Goal: Task Accomplishment & Management: Manage account settings

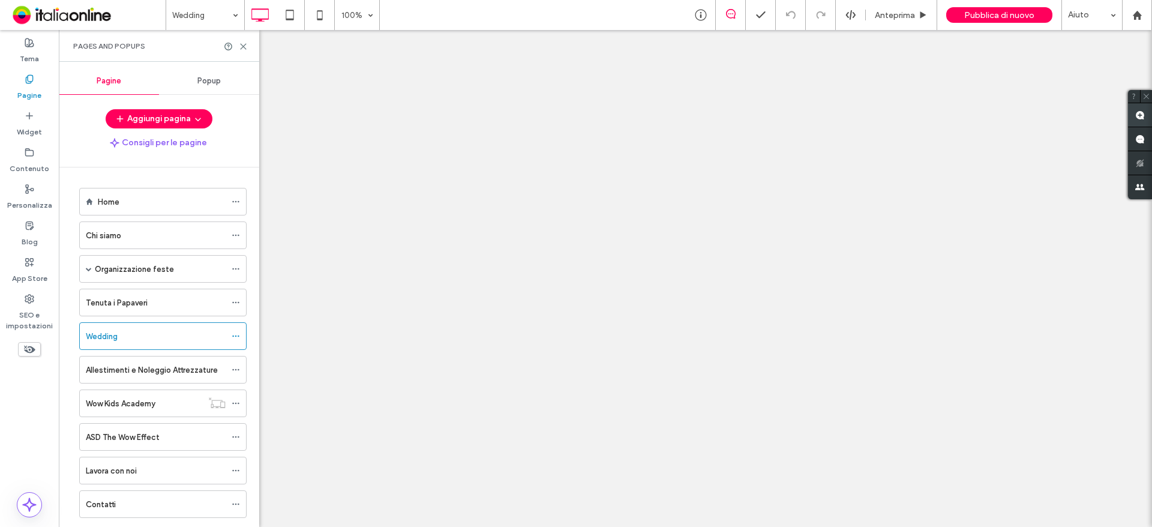
click at [245, 46] on icon at bounding box center [243, 46] width 9 height 9
click at [242, 44] on icon at bounding box center [243, 46] width 9 height 9
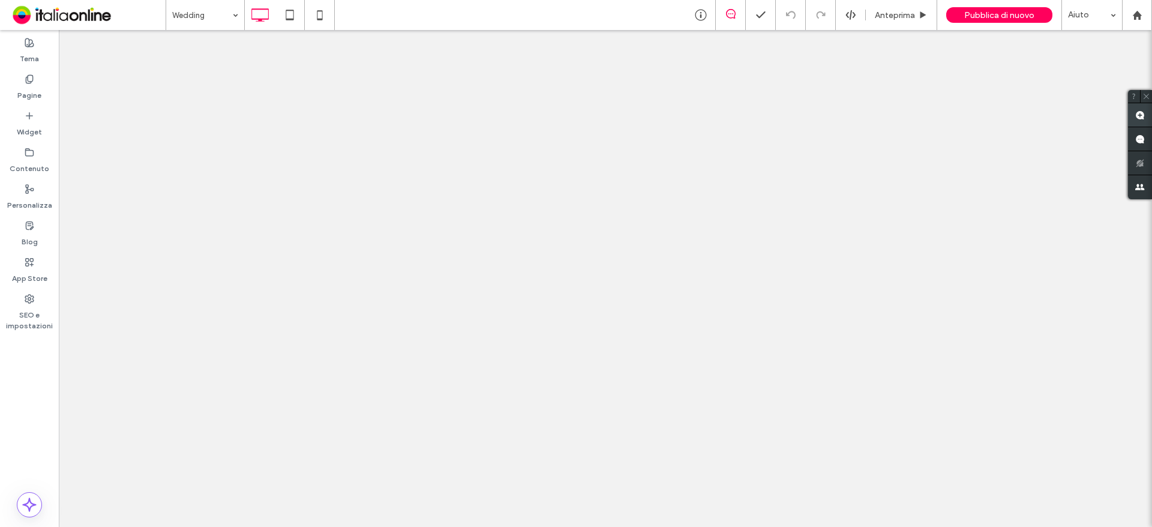
click at [1149, 123] on div at bounding box center [1140, 144] width 24 height 109
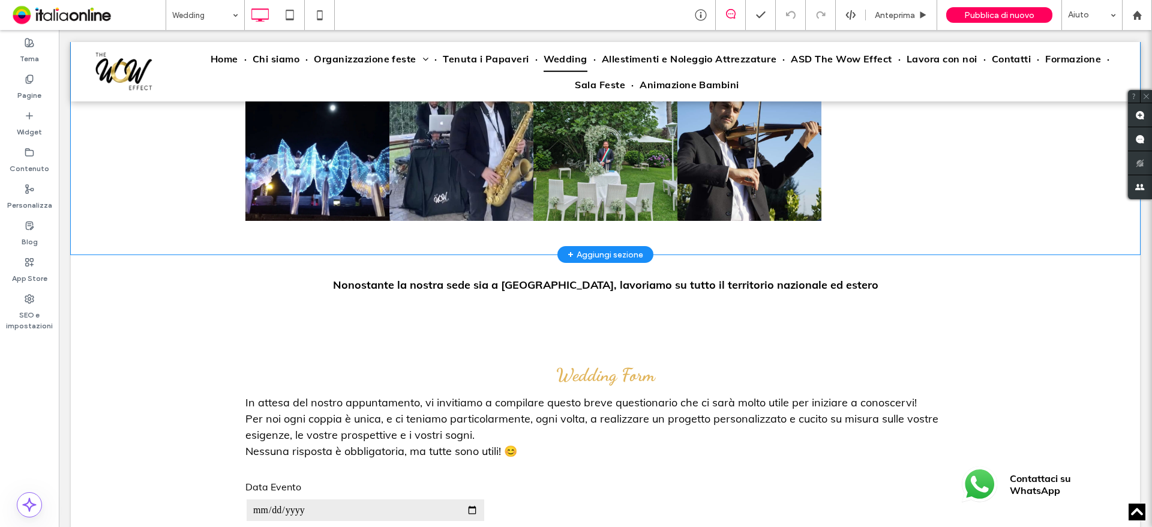
scroll to position [4967, 0]
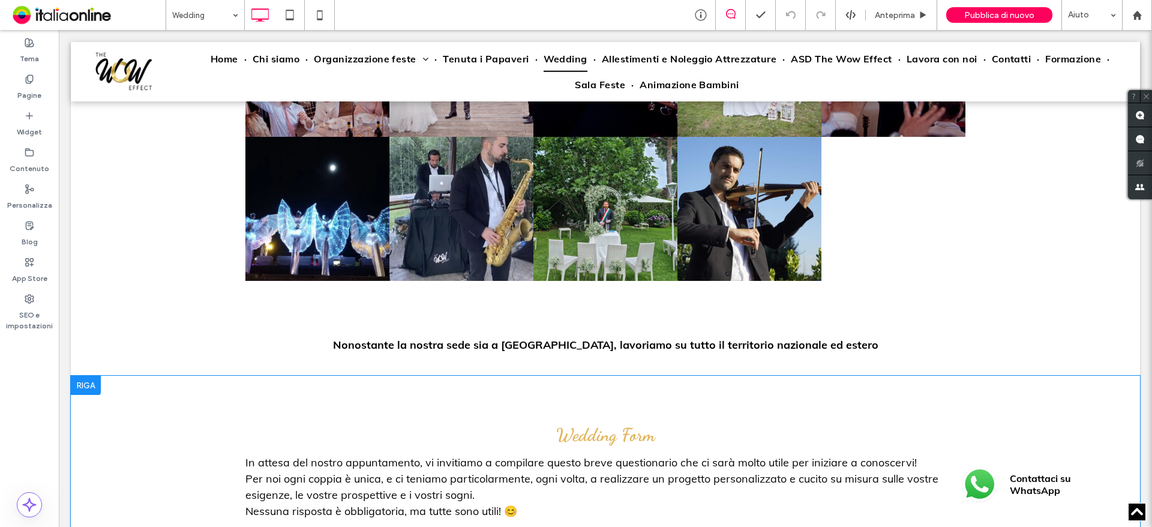
click at [92, 378] on div at bounding box center [86, 385] width 30 height 19
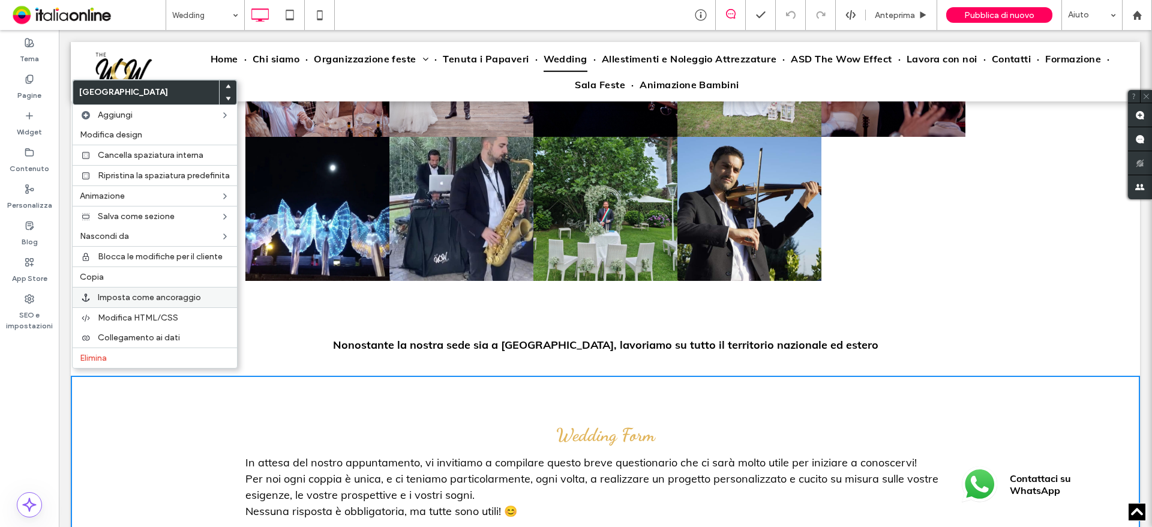
click at [163, 295] on span "Imposta come ancoraggio" at bounding box center [149, 297] width 103 height 10
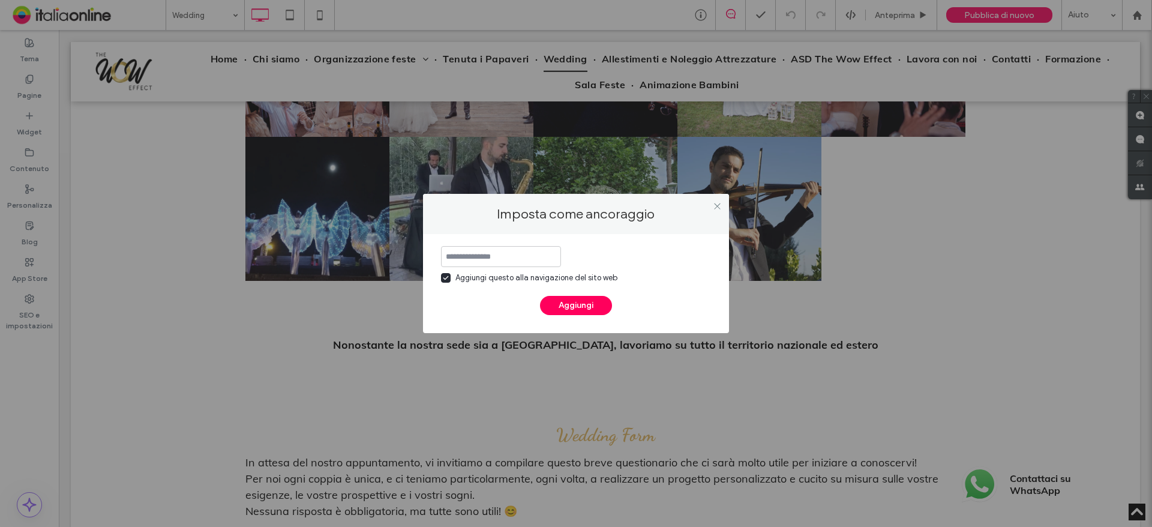
click at [443, 277] on icon at bounding box center [446, 277] width 6 height 5
click at [519, 253] on input at bounding box center [501, 256] width 120 height 21
type input "**********"
click at [585, 301] on button "Aggiungi" at bounding box center [576, 305] width 72 height 19
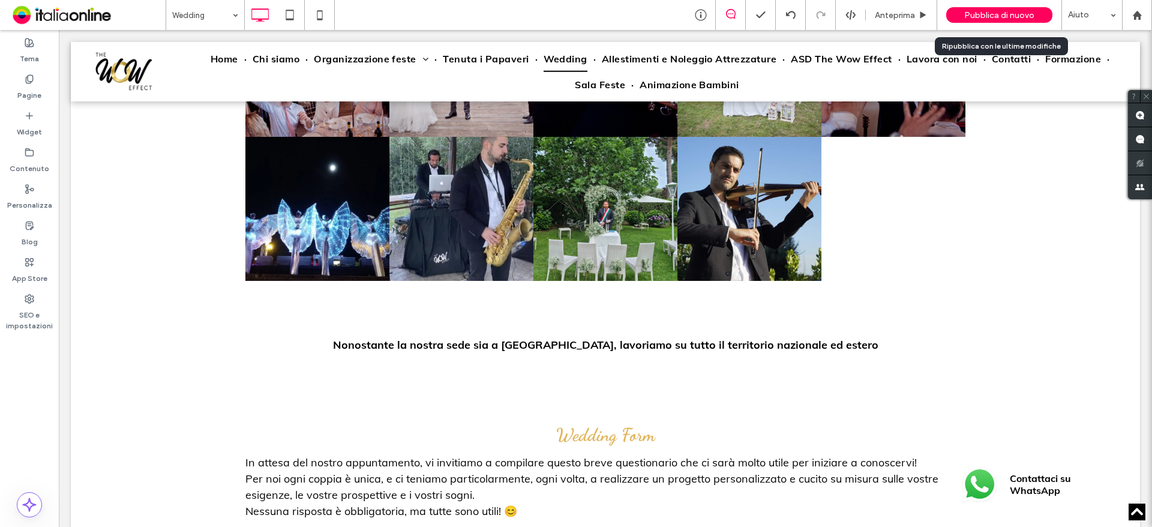
click at [1018, 15] on span "Pubblica di nuovo" at bounding box center [999, 15] width 70 height 10
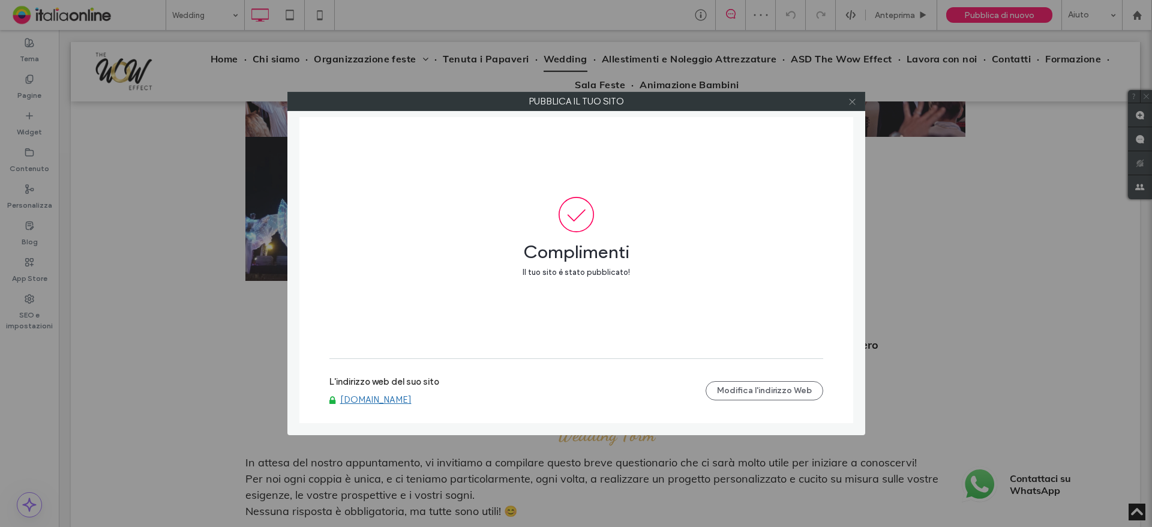
click at [855, 106] on span at bounding box center [852, 101] width 9 height 18
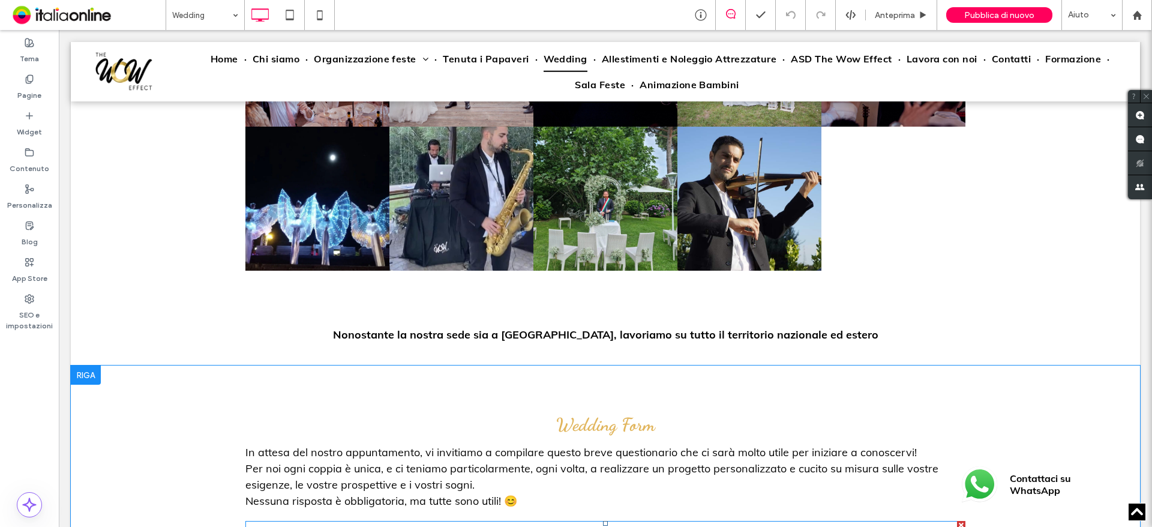
scroll to position [5087, 0]
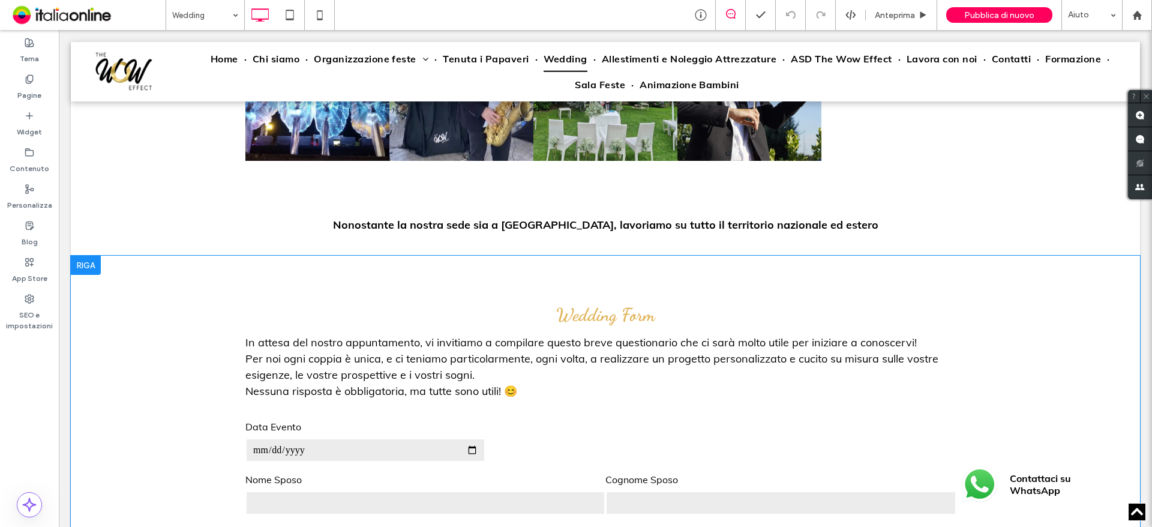
click at [91, 259] on div at bounding box center [86, 265] width 30 height 19
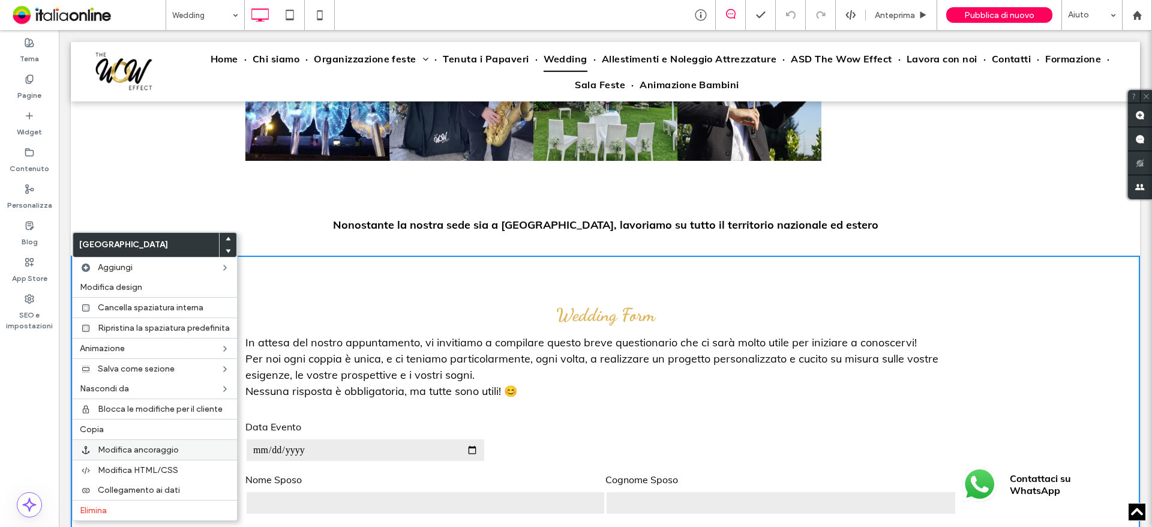
click at [148, 451] on span "Modifica ancoraggio" at bounding box center [138, 450] width 81 height 10
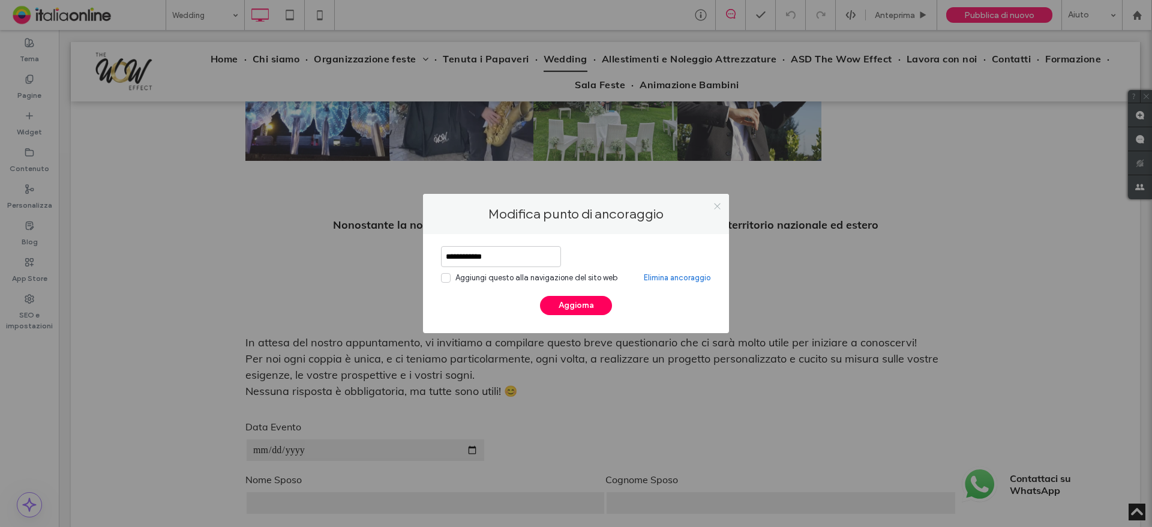
click at [716, 203] on icon at bounding box center [717, 206] width 9 height 9
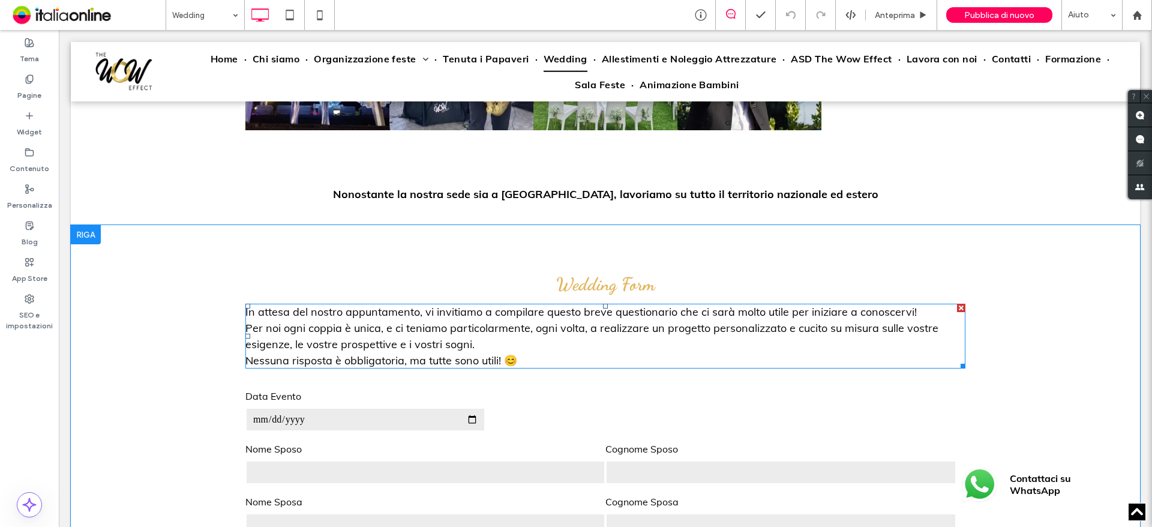
scroll to position [5207, 0]
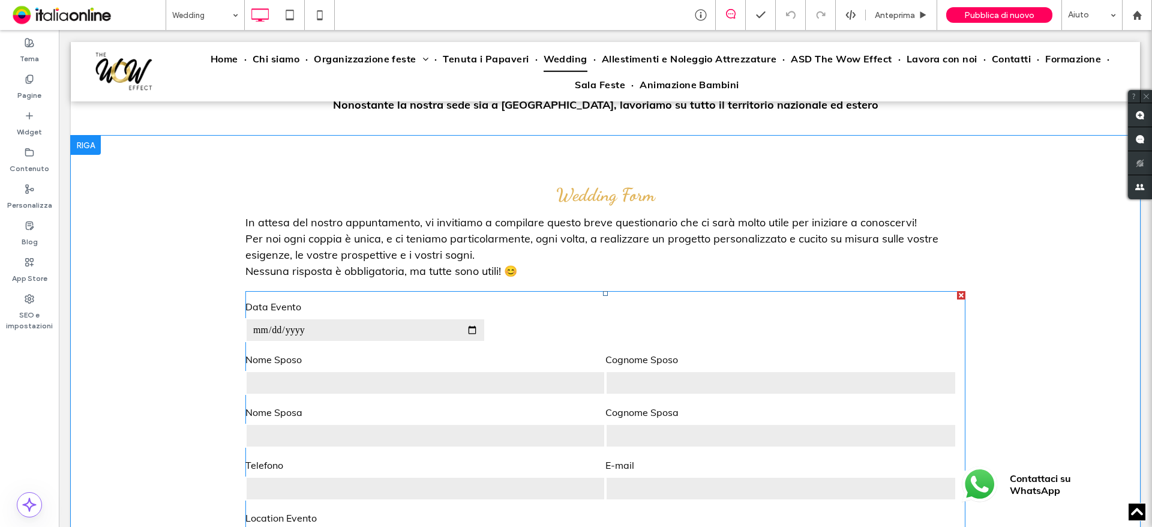
click at [477, 403] on label "Nome Sposa" at bounding box center [425, 412] width 360 height 19
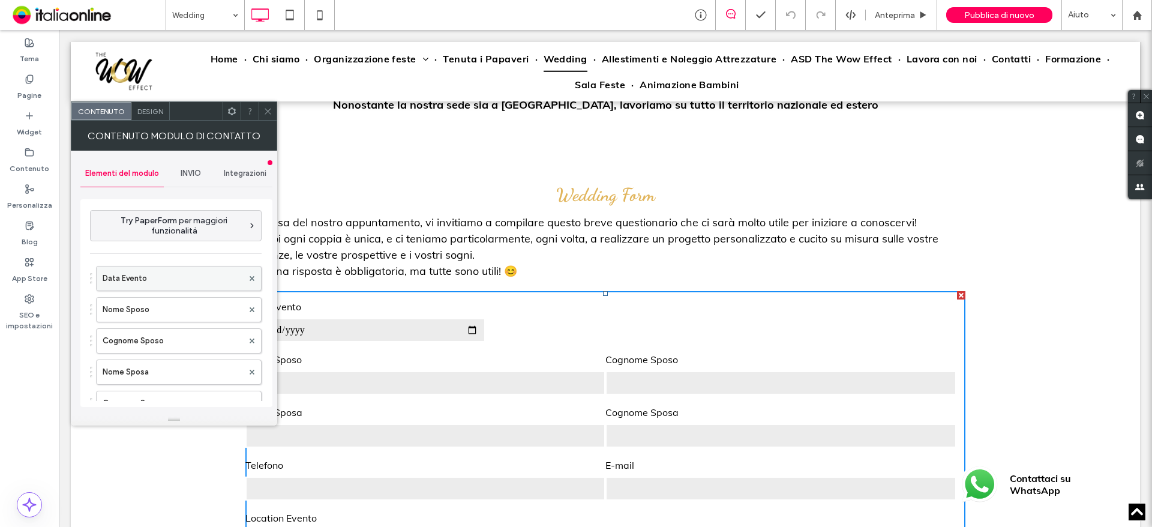
drag, startPoint x: 165, startPoint y: 280, endPoint x: 181, endPoint y: 280, distance: 16.2
click at [165, 280] on label "Data Evento" at bounding box center [173, 278] width 140 height 24
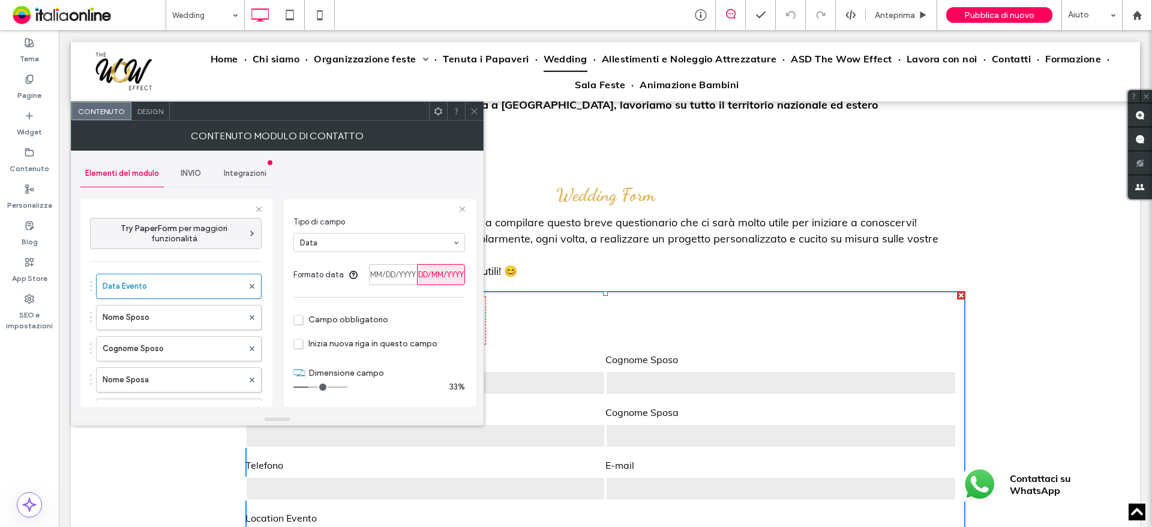
scroll to position [71, 0]
click at [162, 320] on label "Nome Sposo" at bounding box center [173, 317] width 140 height 24
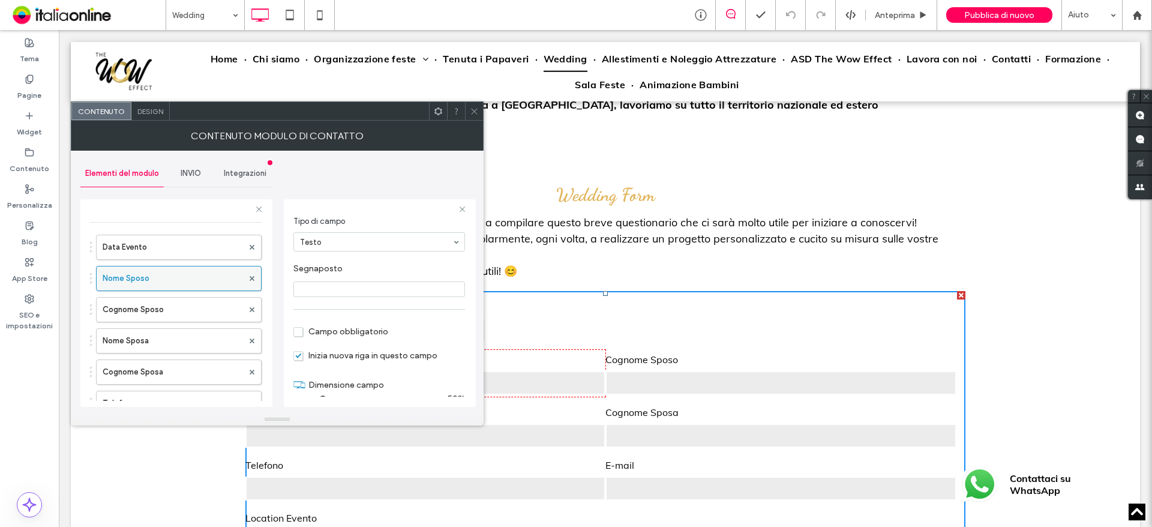
scroll to position [60, 0]
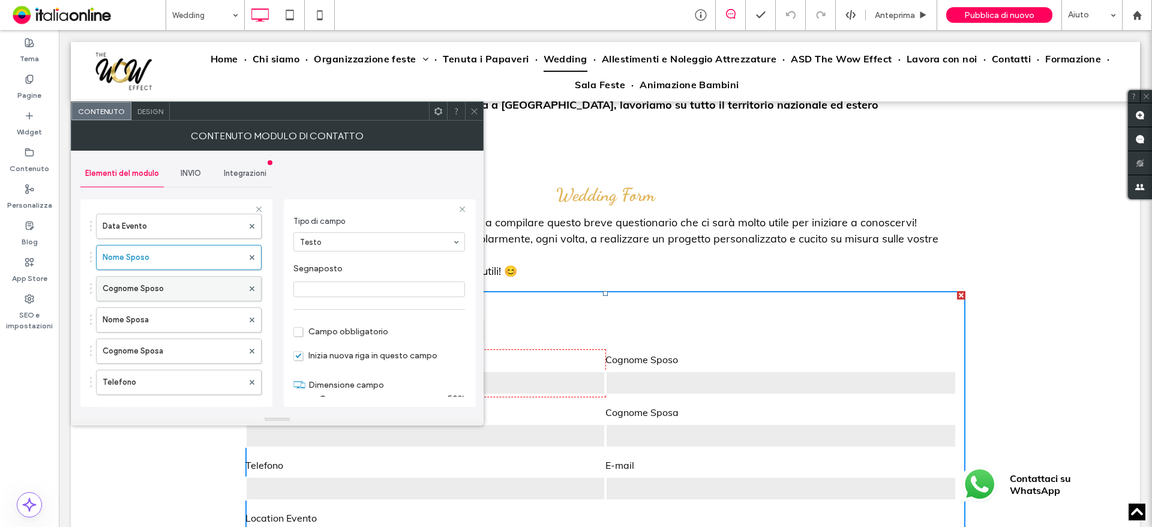
click at [181, 287] on label "Cognome Sposo" at bounding box center [173, 289] width 140 height 24
click at [168, 313] on label "Nome Sposa" at bounding box center [173, 320] width 140 height 24
click at [172, 344] on label "Cognome Sposa" at bounding box center [173, 351] width 140 height 24
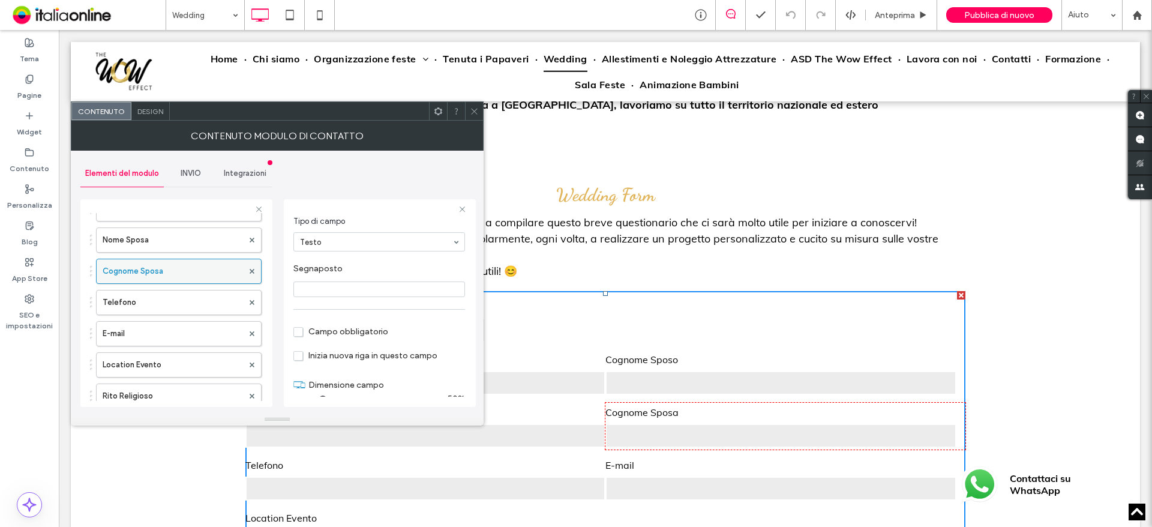
scroll to position [180, 0]
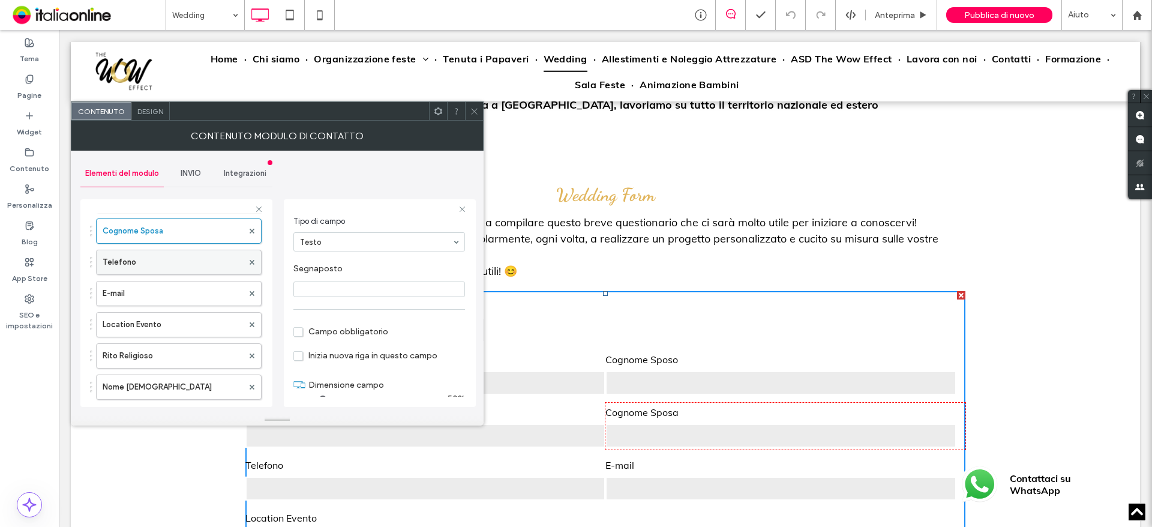
click at [178, 254] on label "Telefono" at bounding box center [173, 262] width 140 height 24
click at [174, 289] on label "E-mail" at bounding box center [173, 293] width 140 height 24
click at [167, 330] on label "Location Evento" at bounding box center [173, 325] width 140 height 24
click at [169, 356] on label "Rito Religioso" at bounding box center [173, 356] width 140 height 24
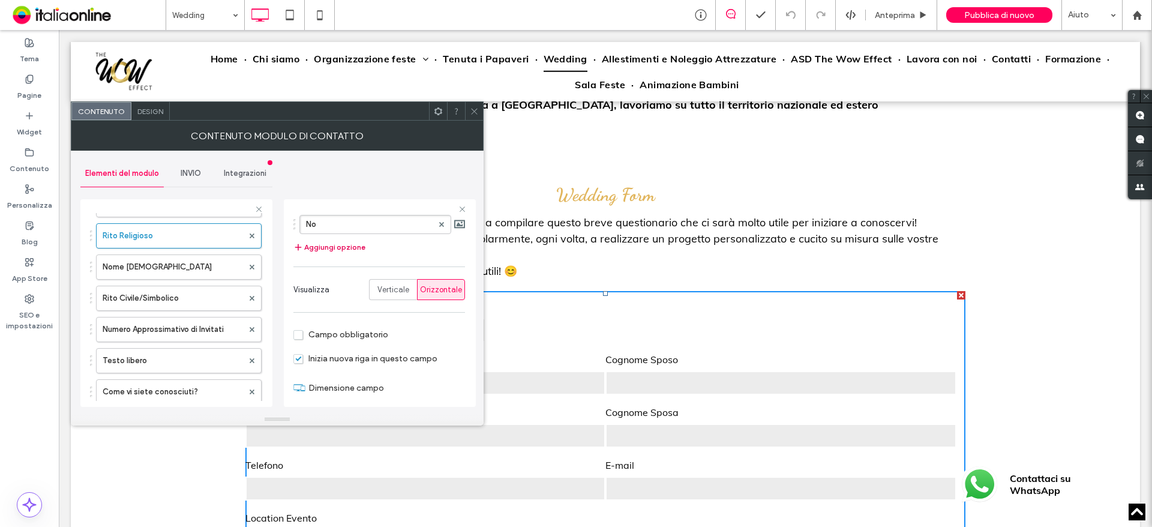
scroll to position [160, 0]
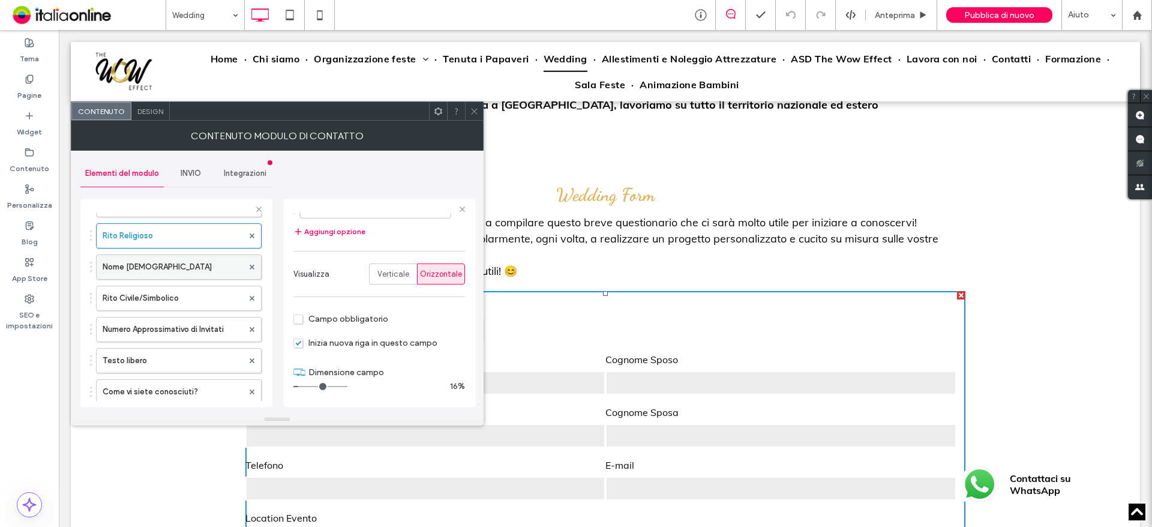
click at [176, 266] on label "Nome [DEMOGRAPHIC_DATA]" at bounding box center [173, 267] width 140 height 24
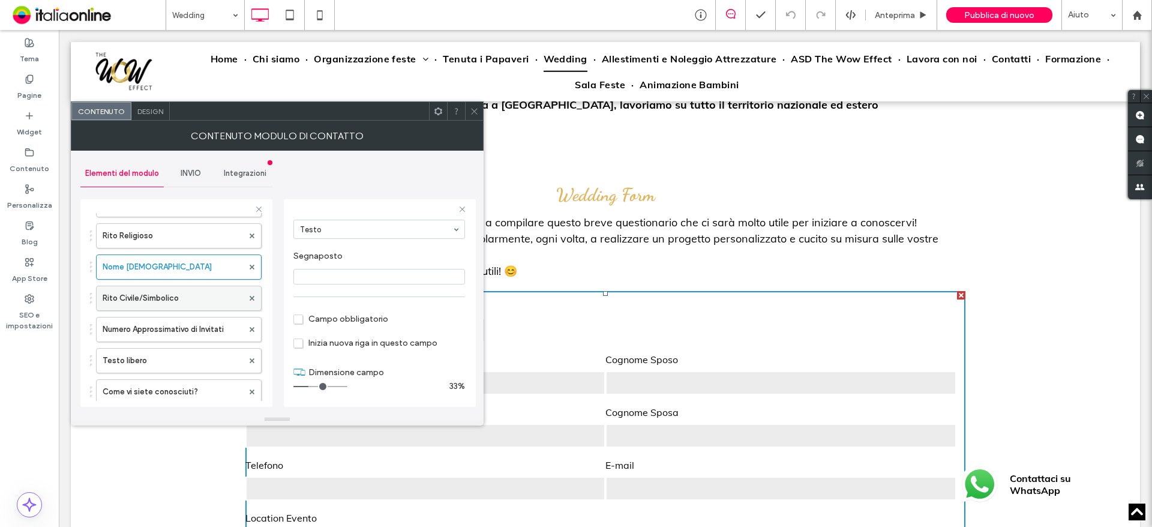
click at [167, 301] on label "Rito Civile/Simbolico" at bounding box center [173, 298] width 140 height 24
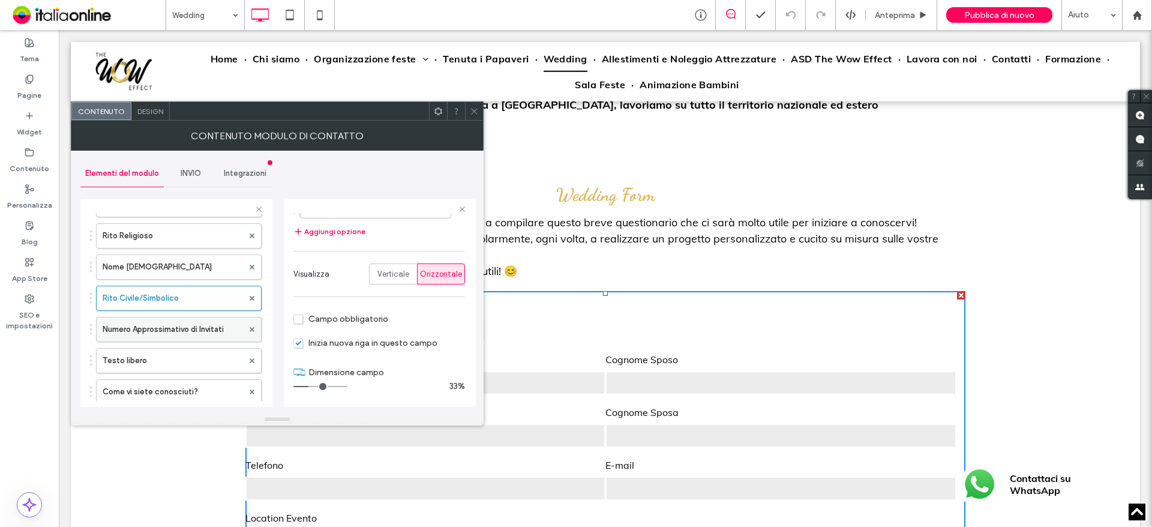
click at [164, 328] on label "Numero Approssimativo di Invitati" at bounding box center [173, 329] width 140 height 24
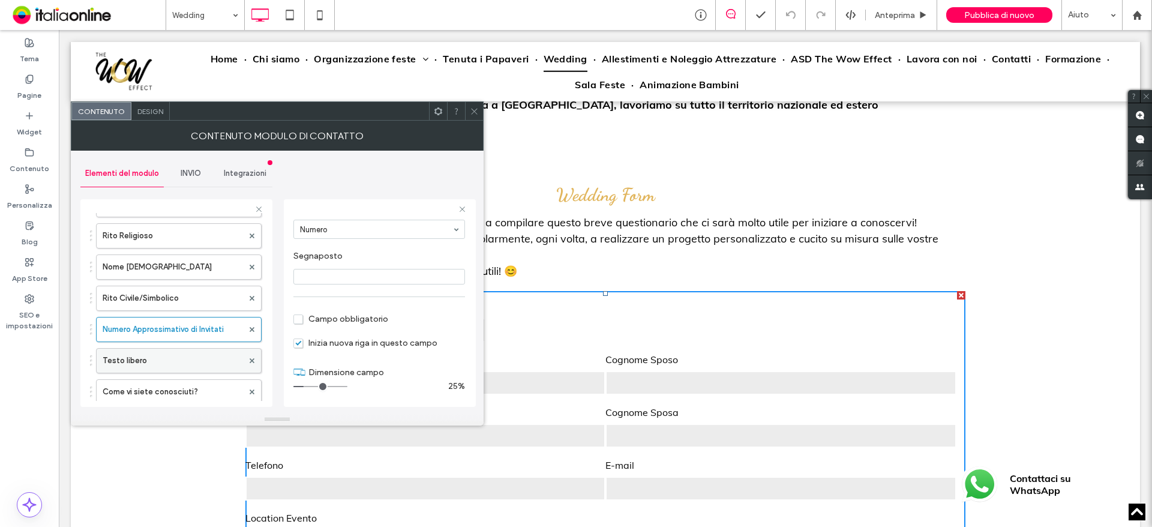
click at [176, 356] on label "Testo libero" at bounding box center [173, 361] width 140 height 24
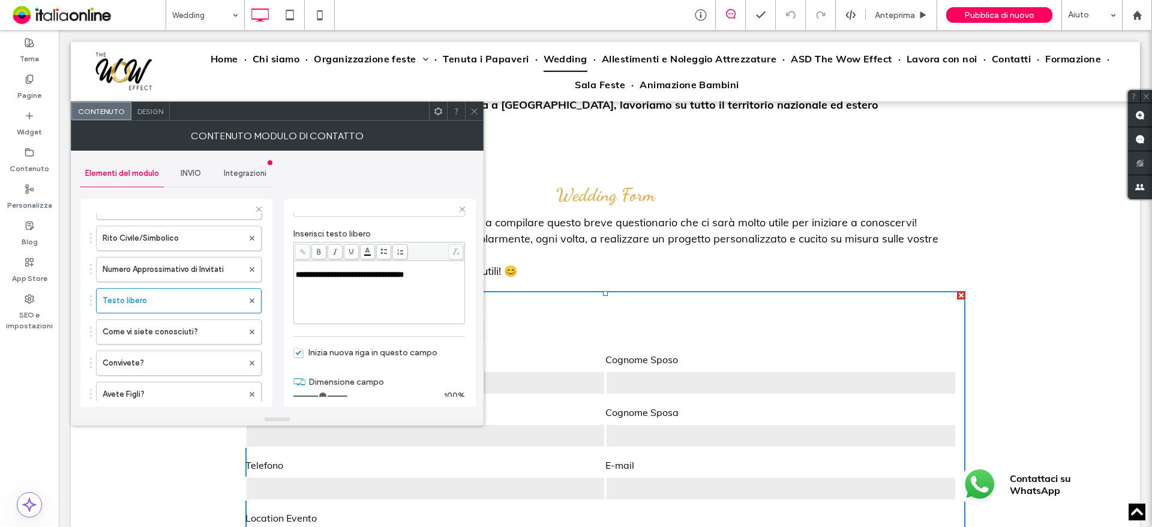
scroll to position [115, 0]
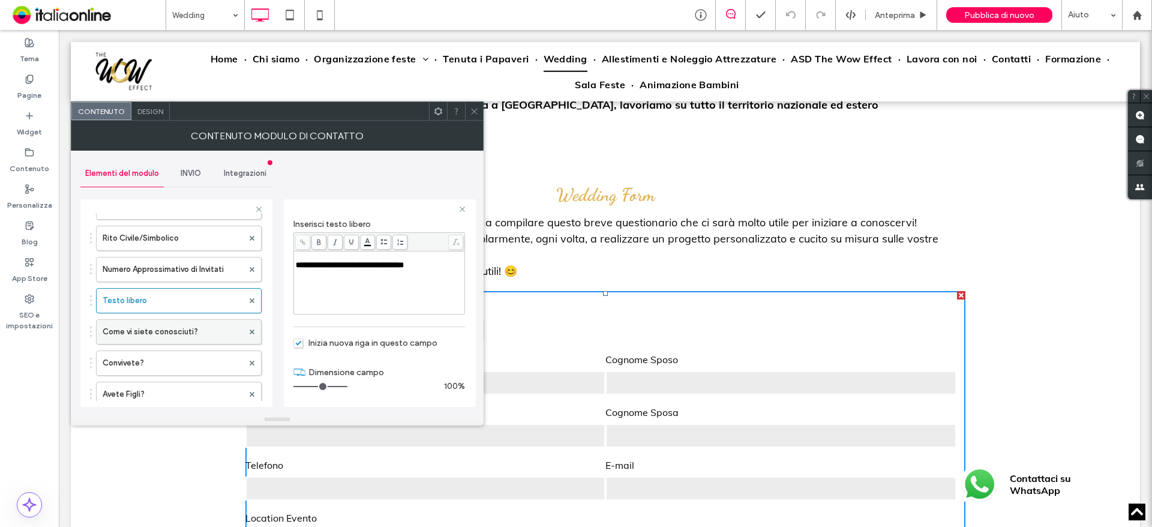
click at [182, 336] on label "Come vi siete conosciuti?" at bounding box center [173, 332] width 140 height 24
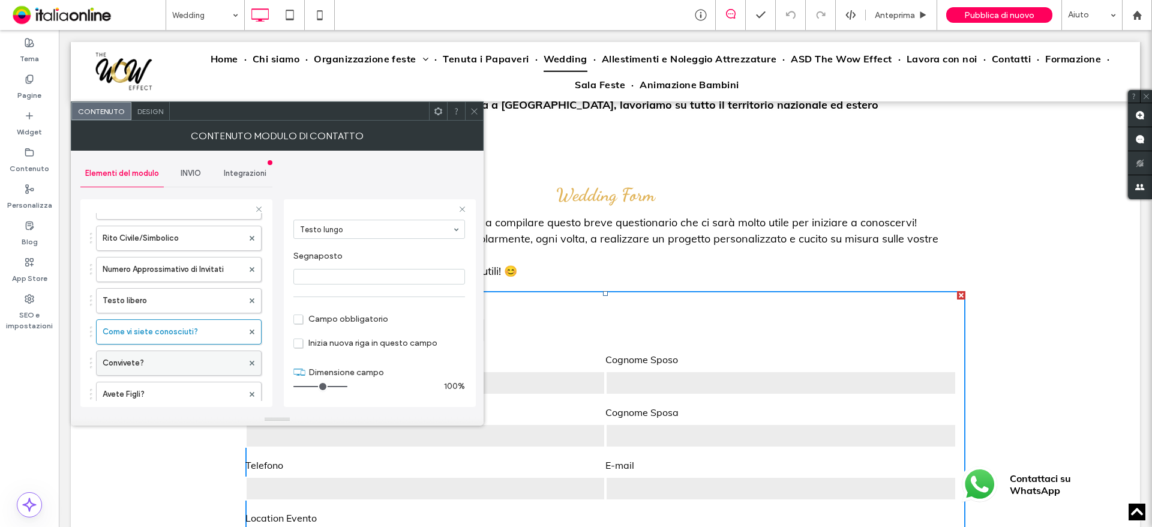
click at [180, 368] on label "Convivete?" at bounding box center [173, 363] width 140 height 24
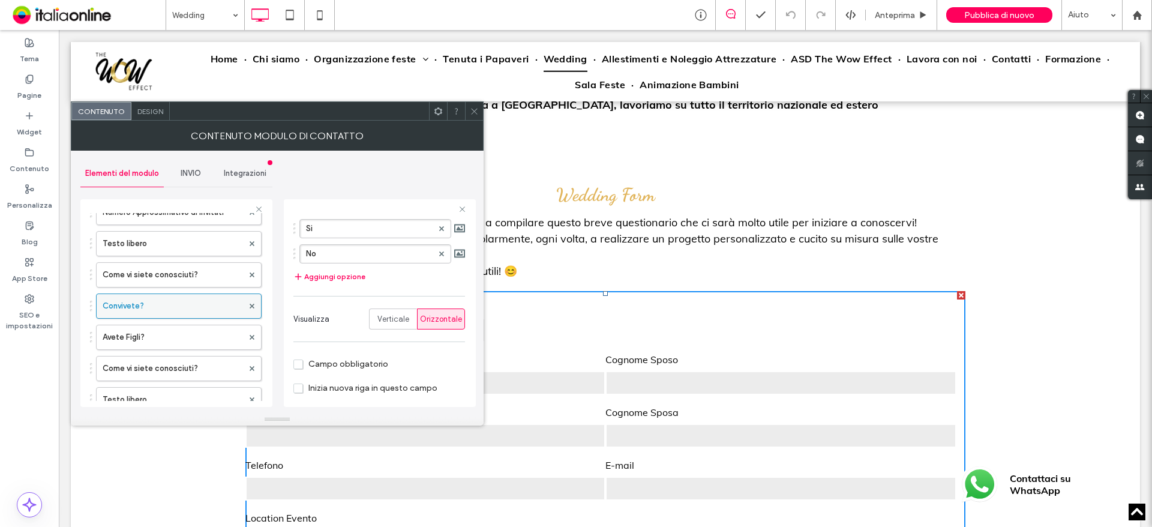
scroll to position [420, 0]
click at [189, 337] on label "Avete Figli?" at bounding box center [173, 334] width 140 height 24
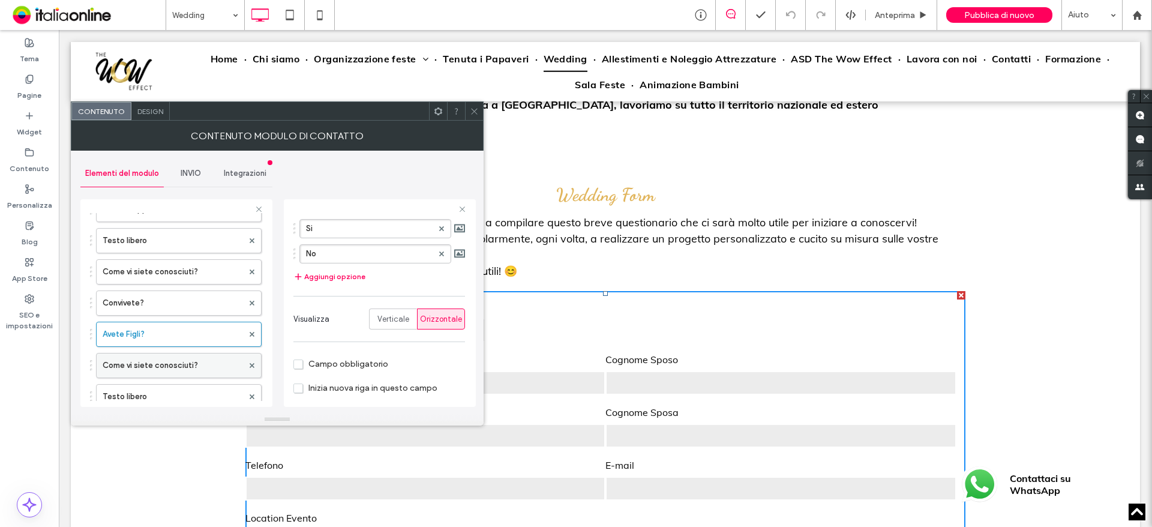
click at [193, 361] on label "Come vi siete conosciuti?" at bounding box center [173, 365] width 140 height 24
type input "**"
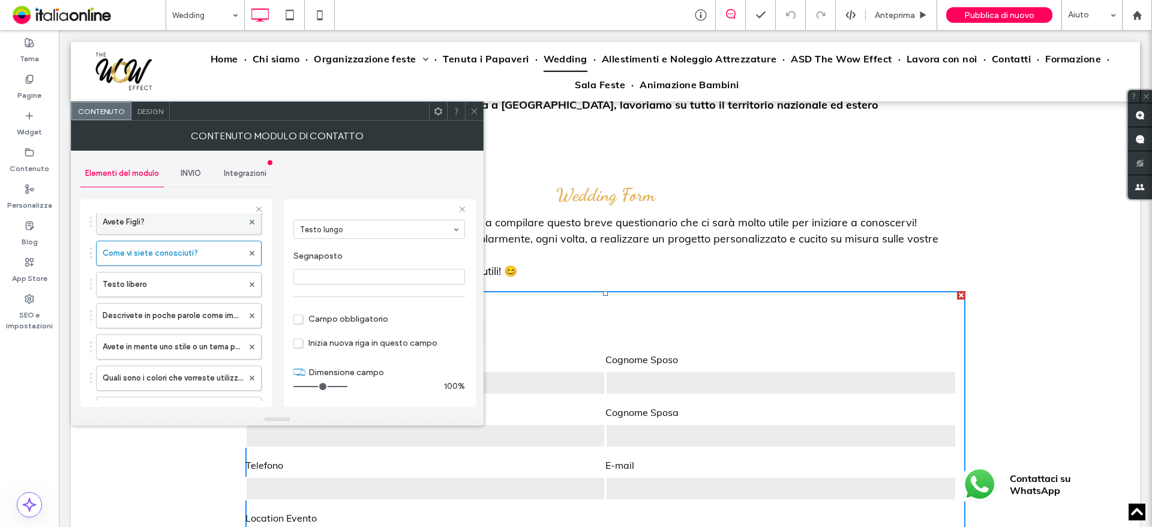
scroll to position [540, 0]
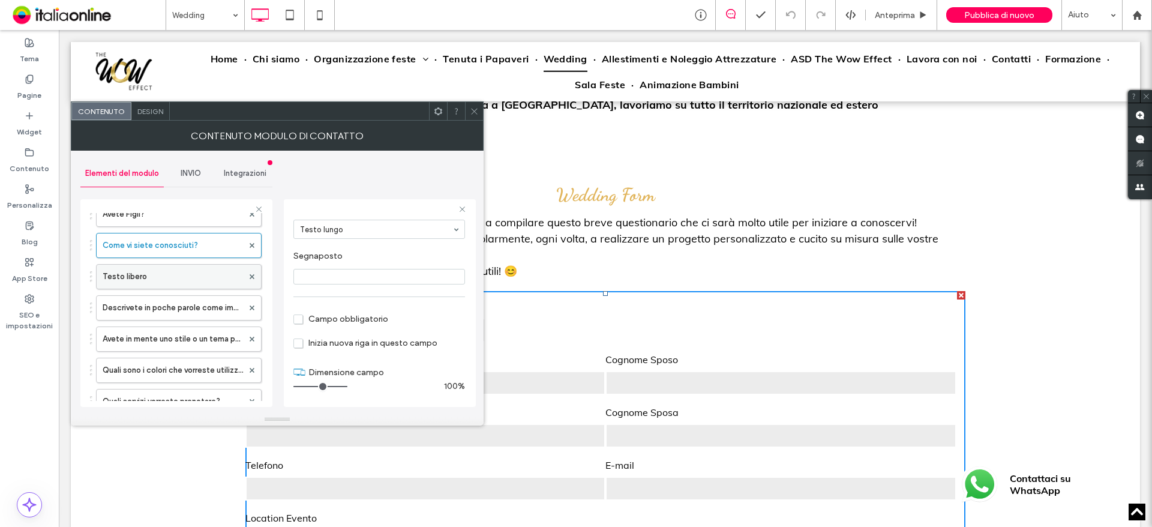
click at [193, 277] on label "Testo libero" at bounding box center [173, 277] width 140 height 24
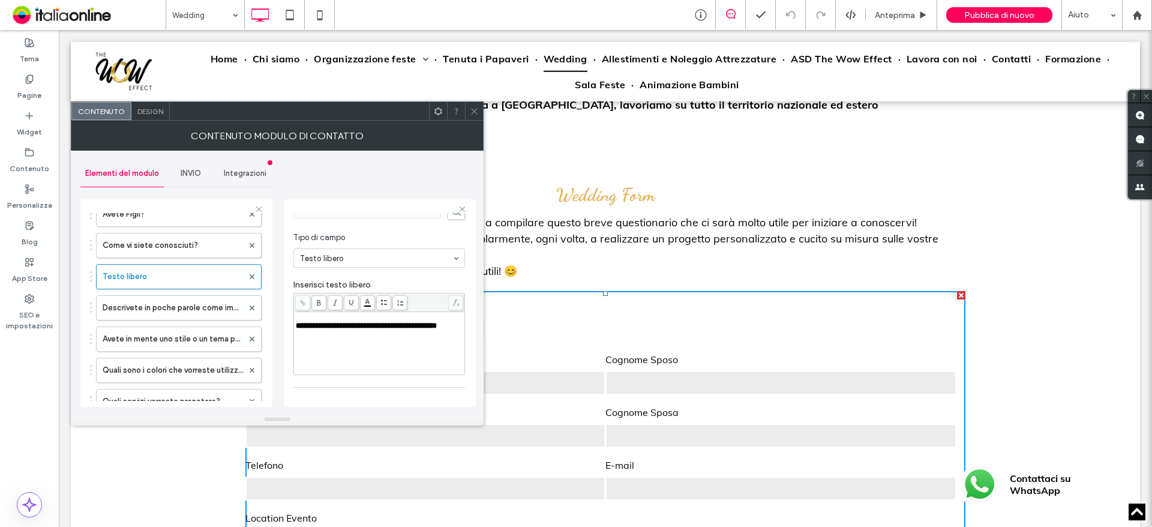
scroll to position [0, 0]
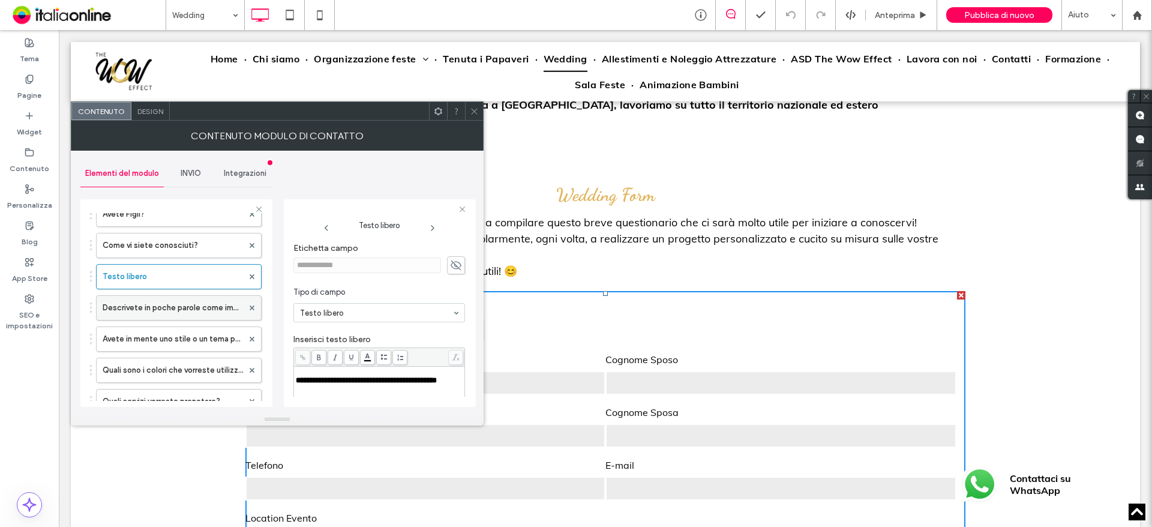
click at [146, 304] on label "Descrivete in poche parole come immaginate il vostro matrimonio" at bounding box center [173, 308] width 140 height 24
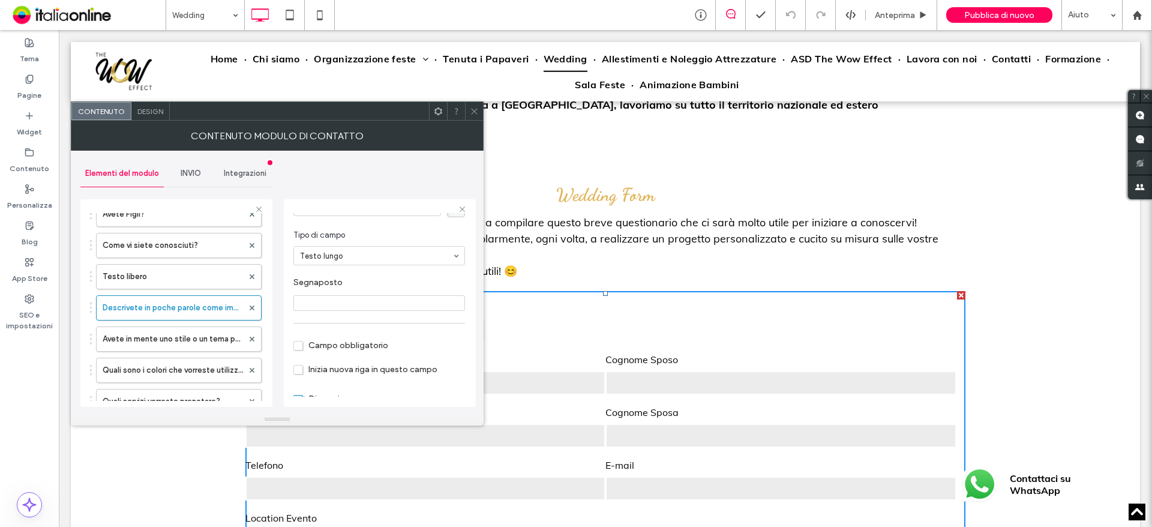
scroll to position [60, 0]
click at [149, 341] on label "Avete in mente uno stile o un tema per il vostro matrimonio?" at bounding box center [173, 339] width 140 height 24
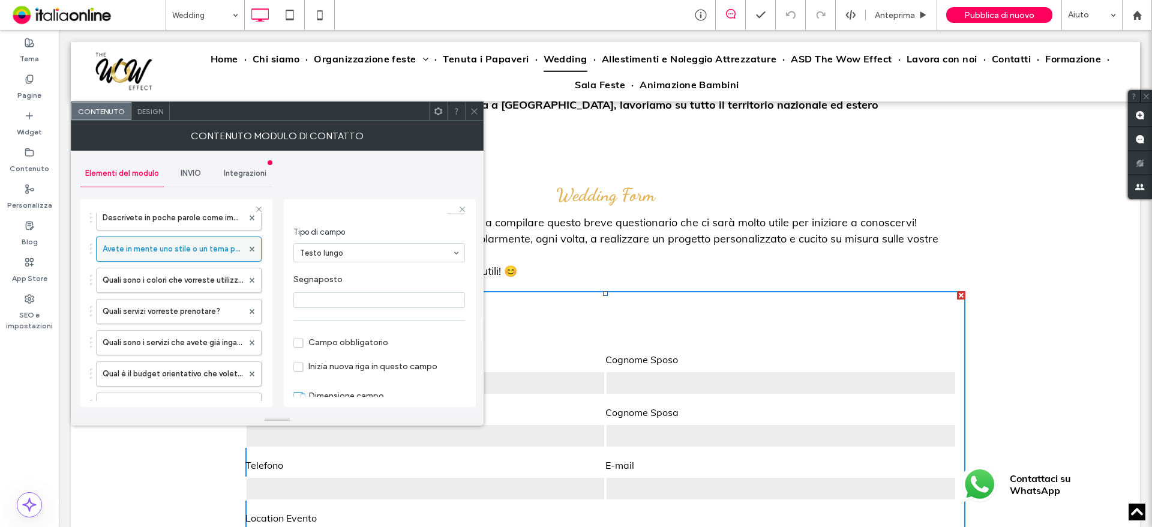
scroll to position [660, 0]
click at [172, 253] on label "Quali sono i colori che vorreste utilizzare per il vostro matrimonio?" at bounding box center [173, 250] width 140 height 24
drag, startPoint x: 173, startPoint y: 281, endPoint x: 176, endPoint y: 297, distance: 15.9
click at [173, 281] on label "Quali servizi vorreste prenotare?" at bounding box center [173, 281] width 140 height 24
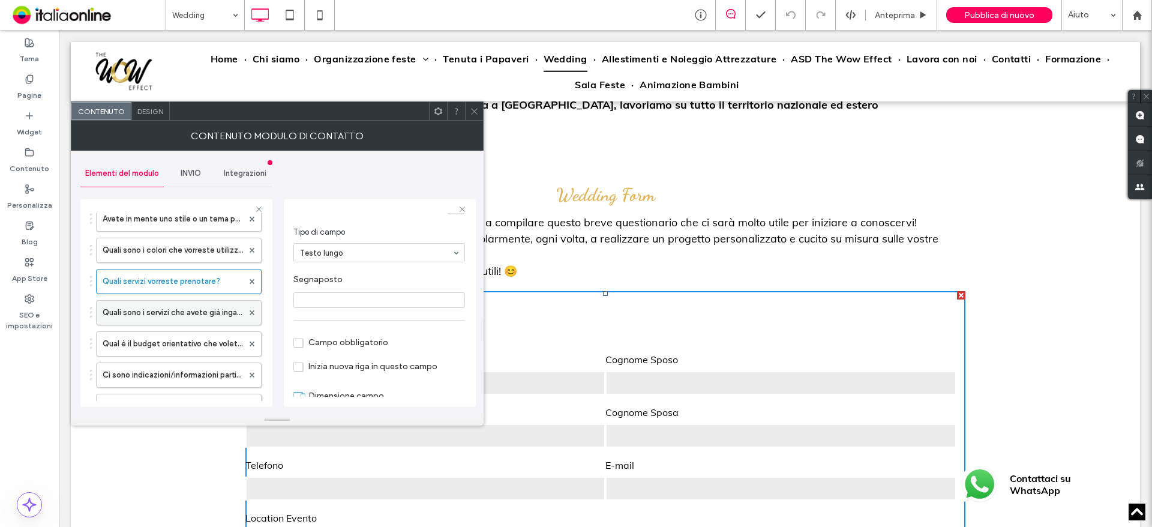
click at [176, 314] on label "Quali sono i servizi che avete già ingaggiato?" at bounding box center [173, 313] width 140 height 24
click at [175, 344] on label "Qual è il budget orientativo che volete dedicare ai nostri servizi?" at bounding box center [173, 344] width 140 height 24
click at [181, 310] on label "Ci sono indicazioni/informazioni particolari di cui volete metterci a conoscenz…" at bounding box center [173, 315] width 140 height 24
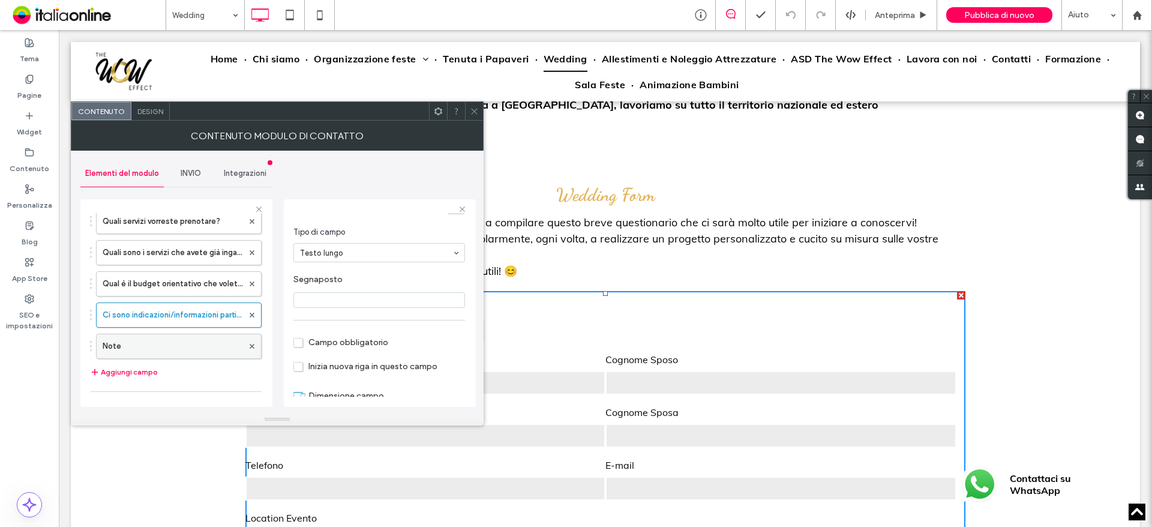
click at [178, 345] on label "Note" at bounding box center [173, 346] width 140 height 24
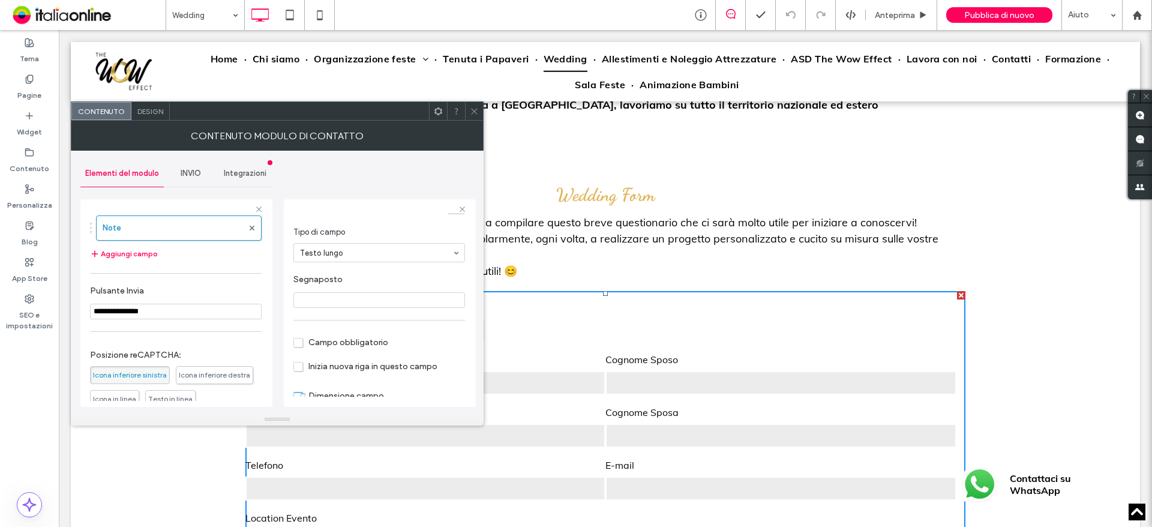
scroll to position [900, 0]
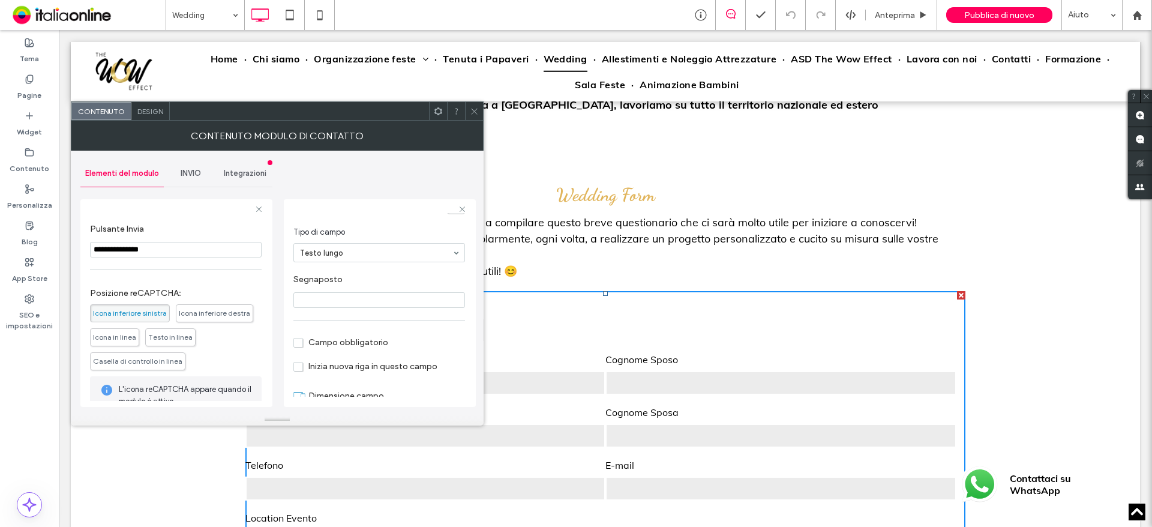
drag, startPoint x: 472, startPoint y: 107, endPoint x: 249, endPoint y: 125, distance: 224.0
click at [472, 107] on icon at bounding box center [474, 111] width 9 height 9
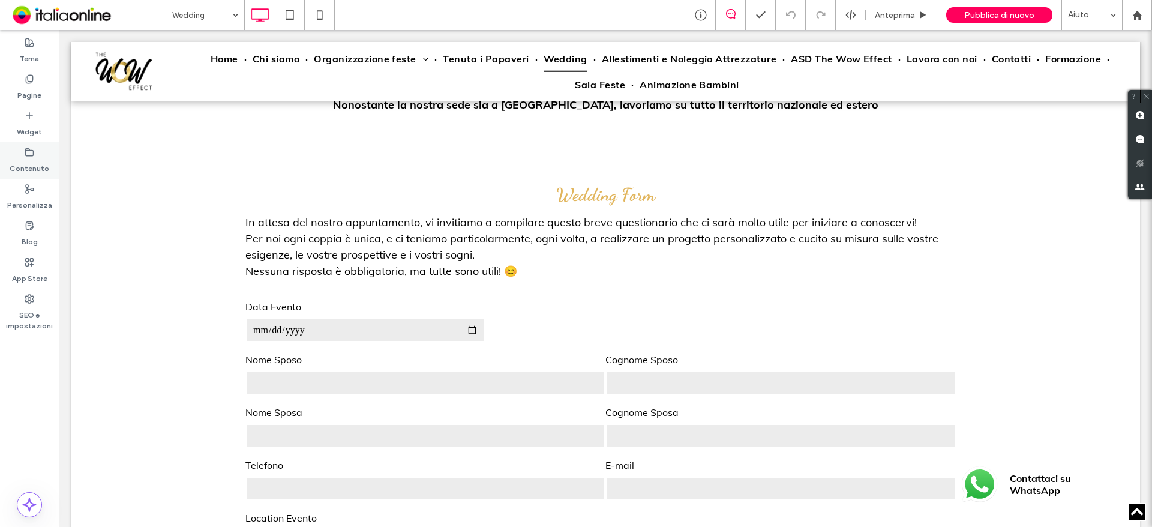
drag, startPoint x: 35, startPoint y: 79, endPoint x: 35, endPoint y: 161, distance: 81.6
click at [35, 79] on div "Pagine" at bounding box center [29, 87] width 59 height 37
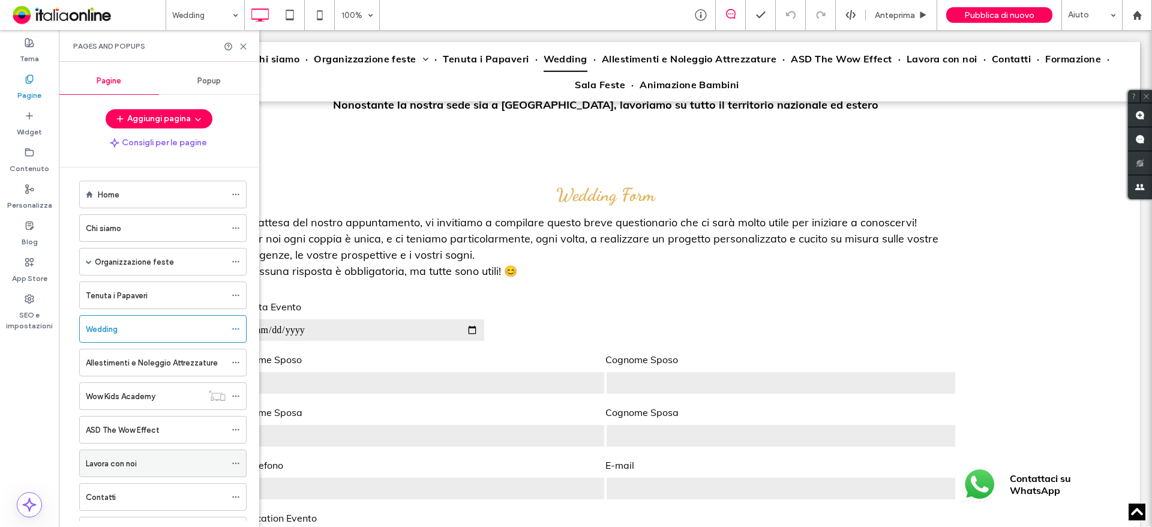
scroll to position [0, 0]
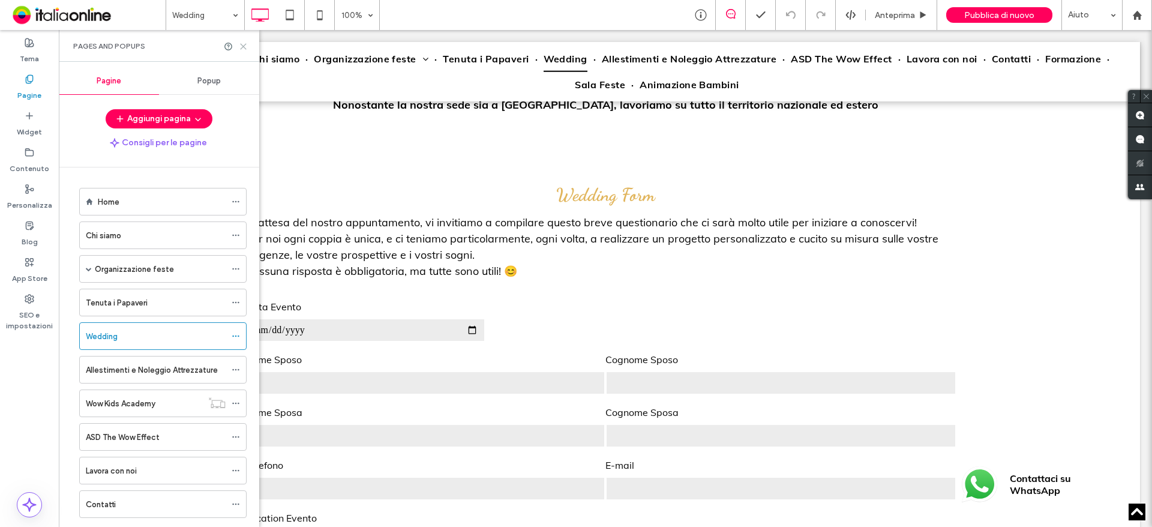
click at [242, 47] on use at bounding box center [243, 46] width 5 height 5
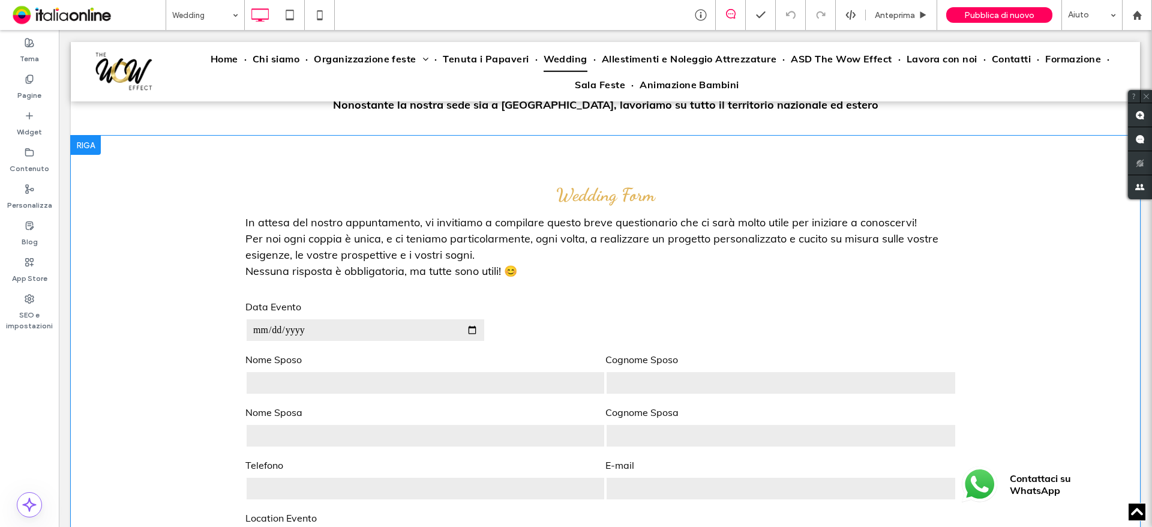
click at [87, 138] on div at bounding box center [86, 145] width 30 height 19
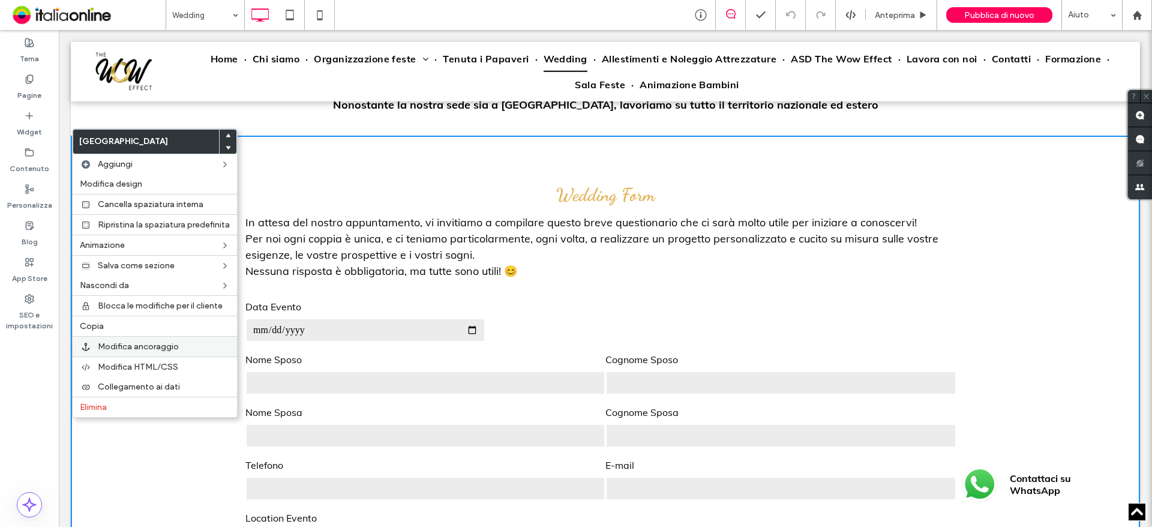
click at [145, 347] on span "Modifica ancoraggio" at bounding box center [138, 346] width 81 height 10
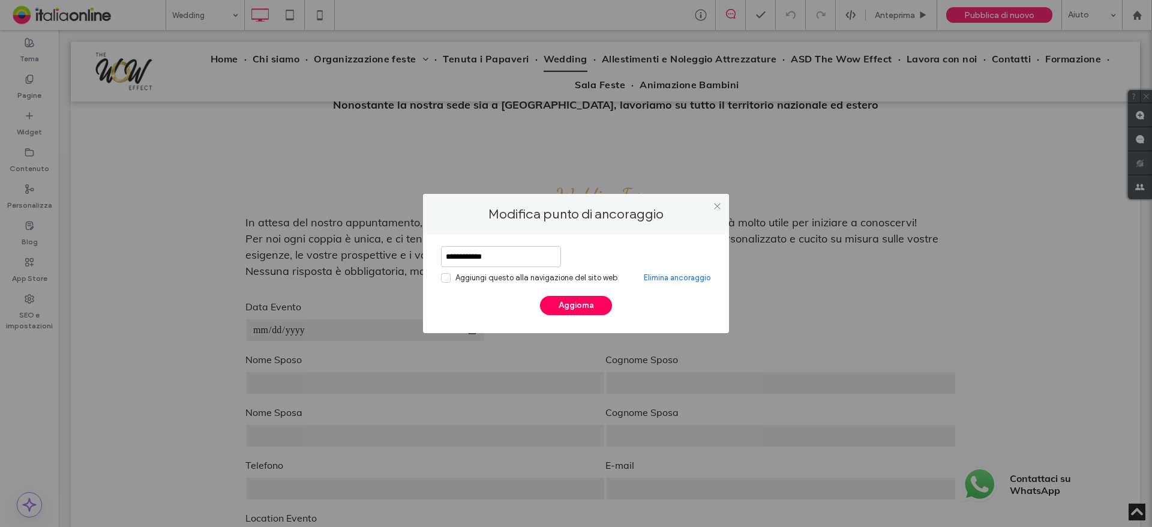
click at [447, 277] on icon at bounding box center [446, 277] width 6 height 5
click at [562, 301] on button "Aggiorna" at bounding box center [576, 305] width 72 height 19
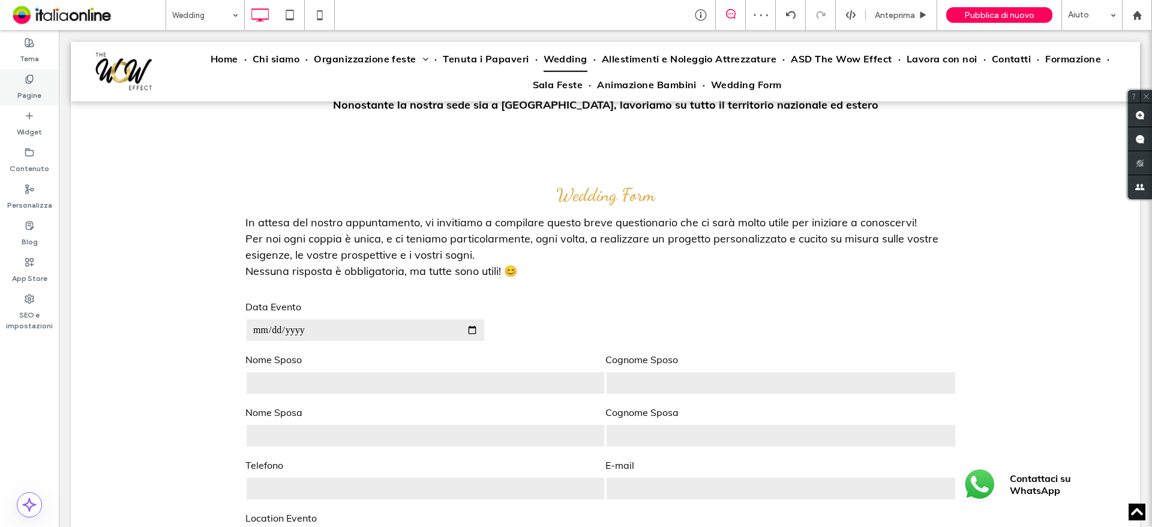
click at [38, 91] on label "Pagine" at bounding box center [29, 92] width 24 height 17
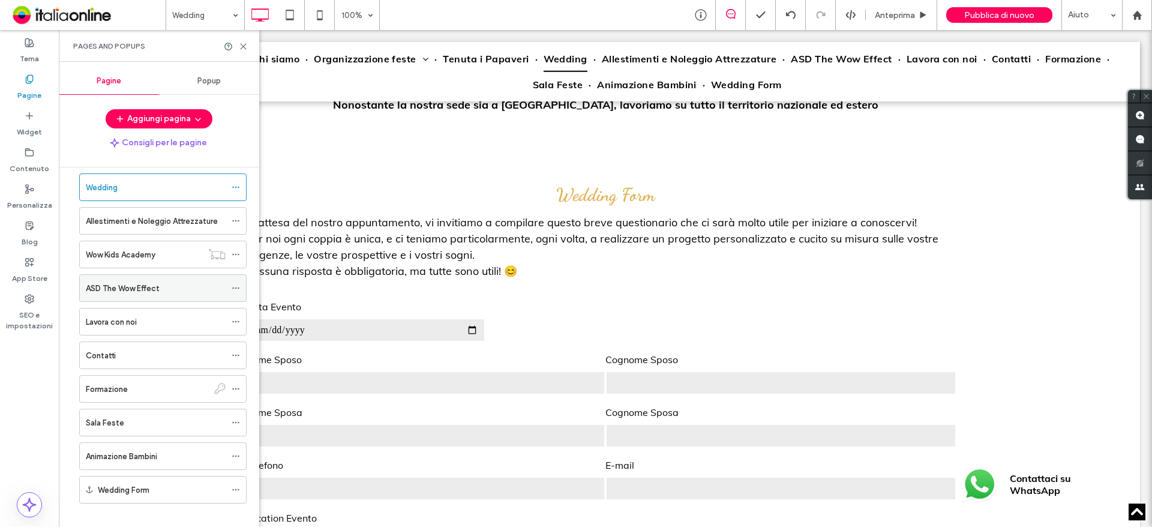
scroll to position [161, 0]
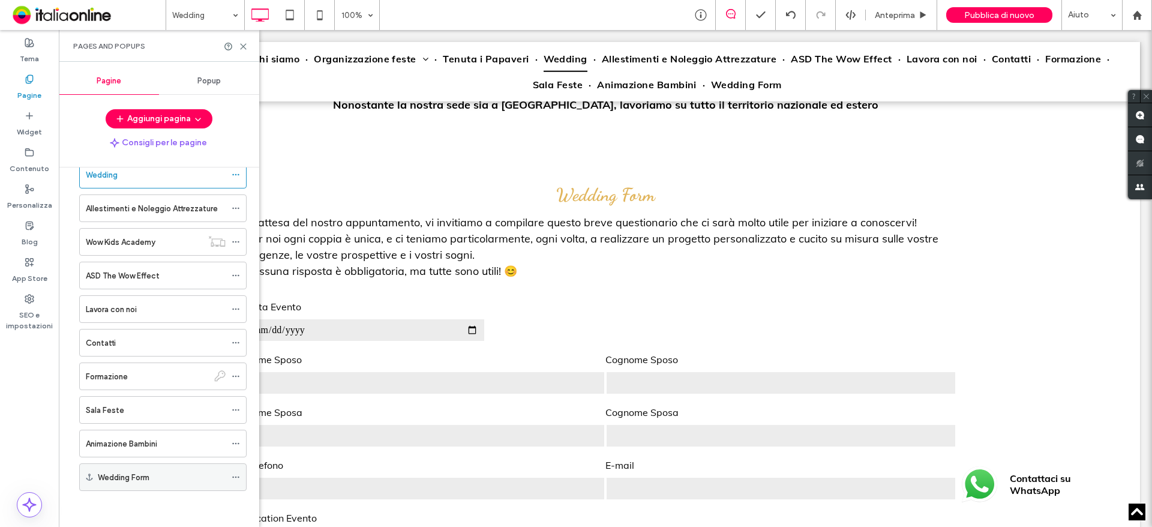
click at [149, 472] on label "Wedding Form" at bounding box center [124, 477] width 52 height 21
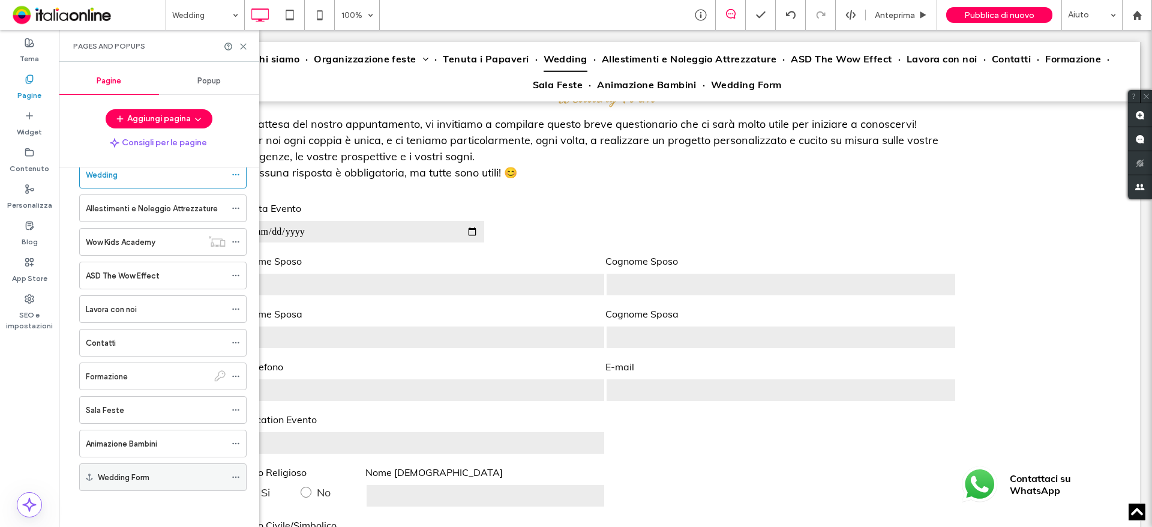
click at [238, 477] on icon at bounding box center [236, 477] width 8 height 8
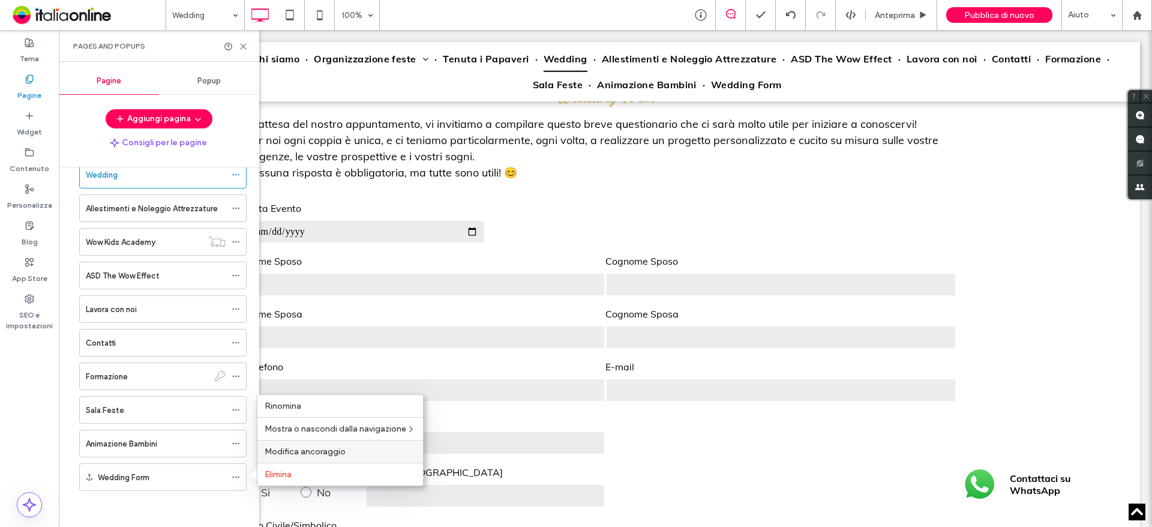
click at [298, 451] on span "Modifica ancoraggio" at bounding box center [305, 451] width 81 height 10
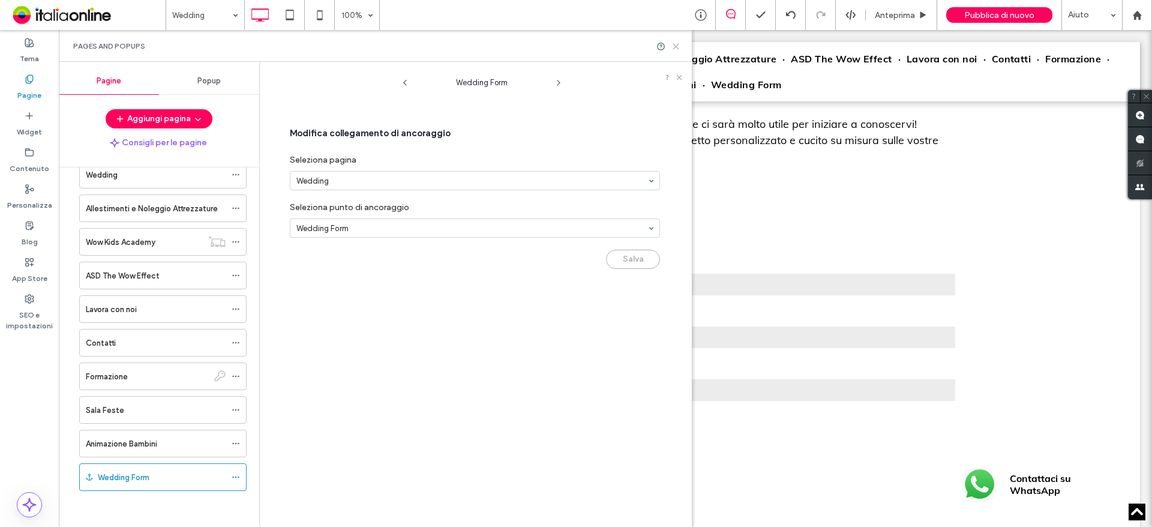
click at [678, 47] on icon at bounding box center [676, 46] width 9 height 9
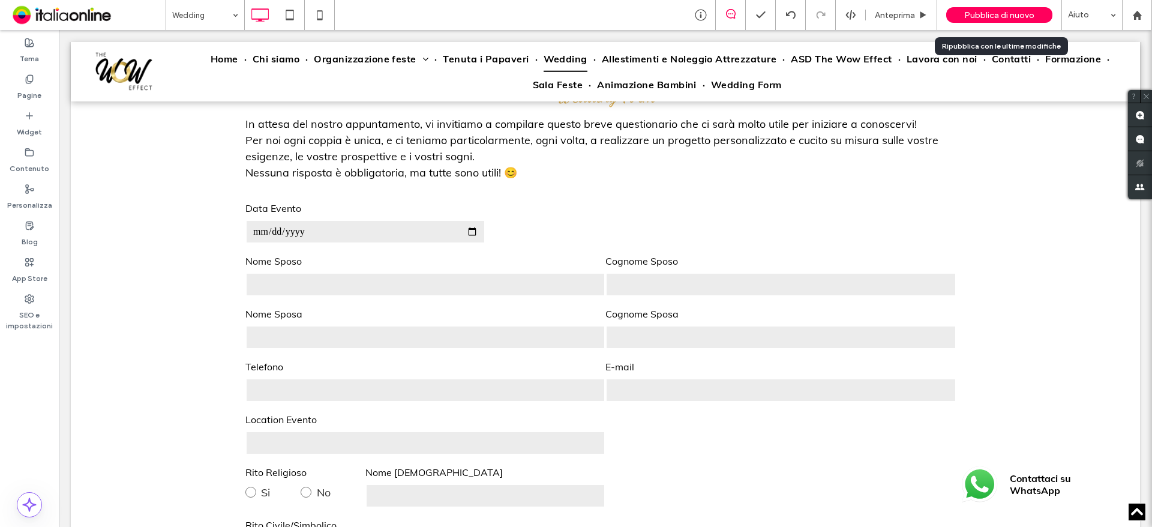
click at [985, 14] on span "Pubblica di nuovo" at bounding box center [999, 15] width 70 height 10
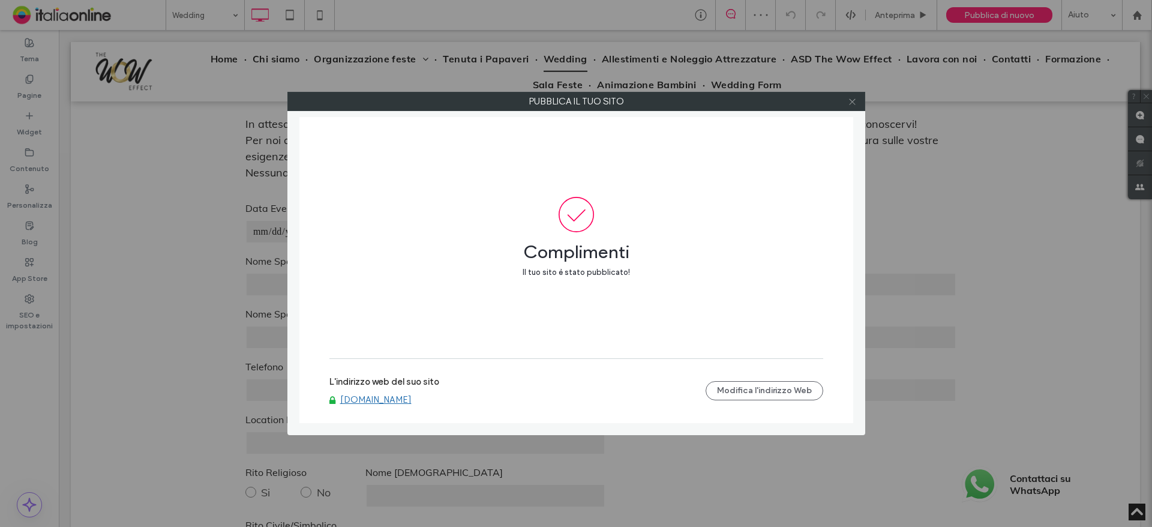
click at [856, 101] on icon at bounding box center [852, 101] width 9 height 9
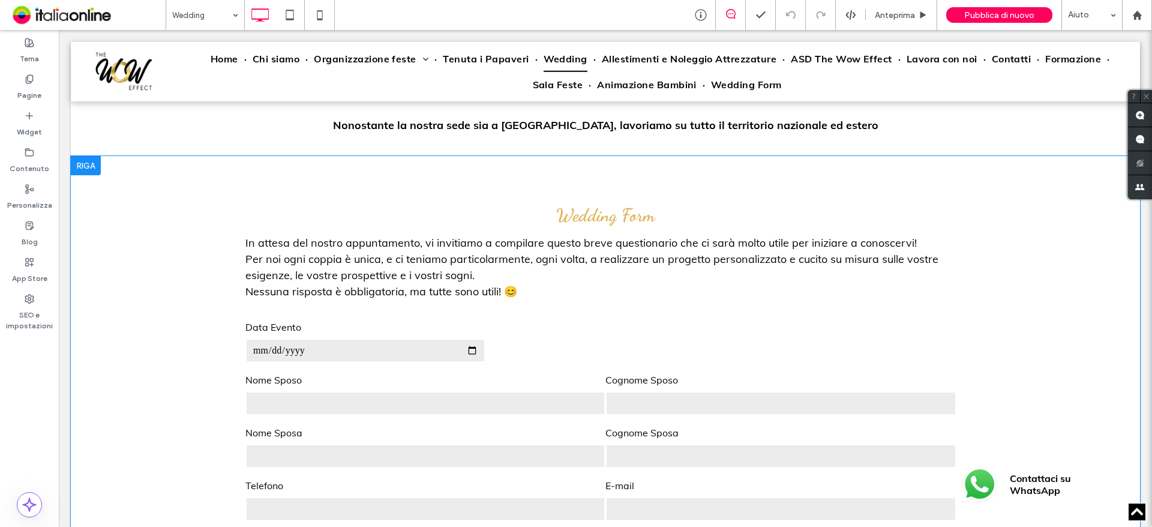
scroll to position [5066, 0]
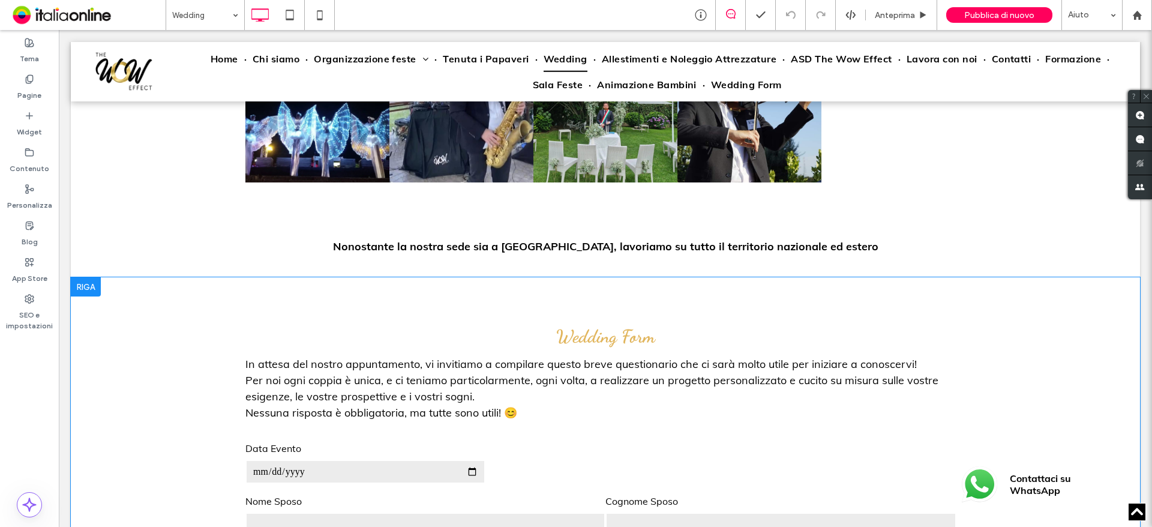
click at [93, 282] on div at bounding box center [86, 286] width 30 height 19
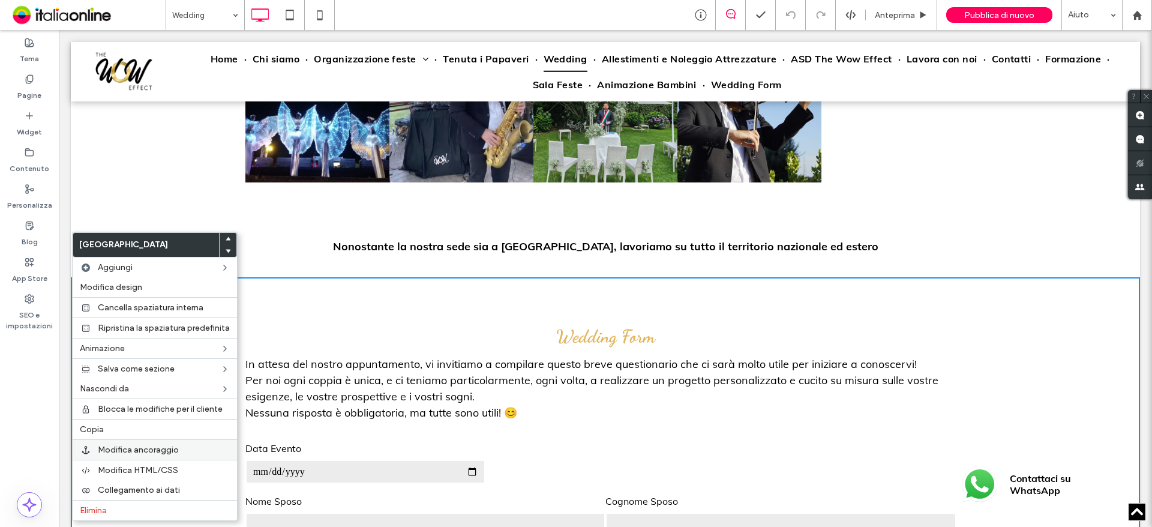
click at [161, 449] on span "Modifica ancoraggio" at bounding box center [138, 450] width 81 height 10
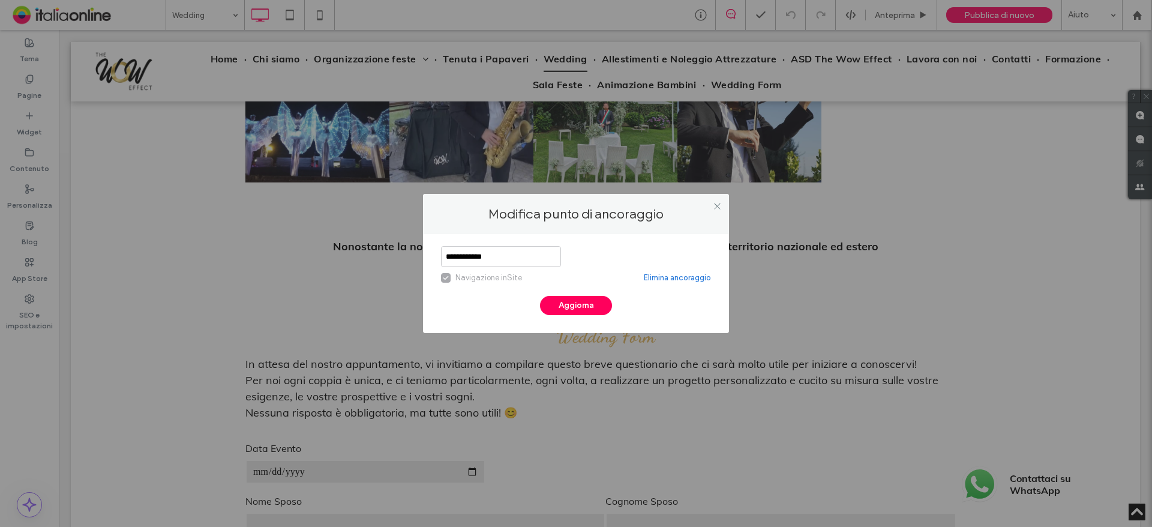
click at [450, 278] on span at bounding box center [446, 278] width 10 height 10
click at [720, 204] on icon at bounding box center [717, 206] width 9 height 9
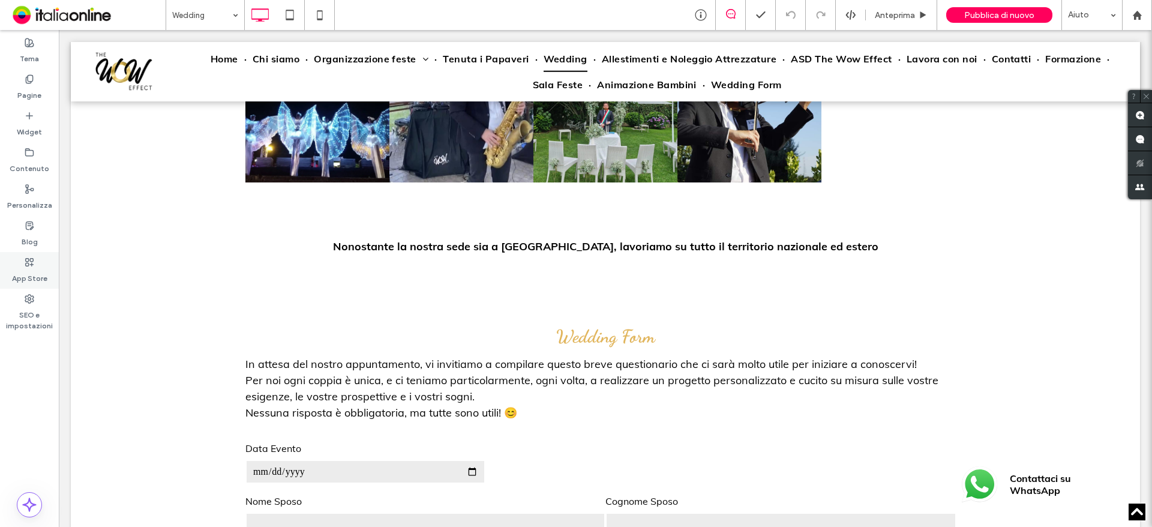
drag, startPoint x: 32, startPoint y: 86, endPoint x: 41, endPoint y: 261, distance: 174.9
click at [30, 89] on label "Pagine" at bounding box center [29, 92] width 24 height 17
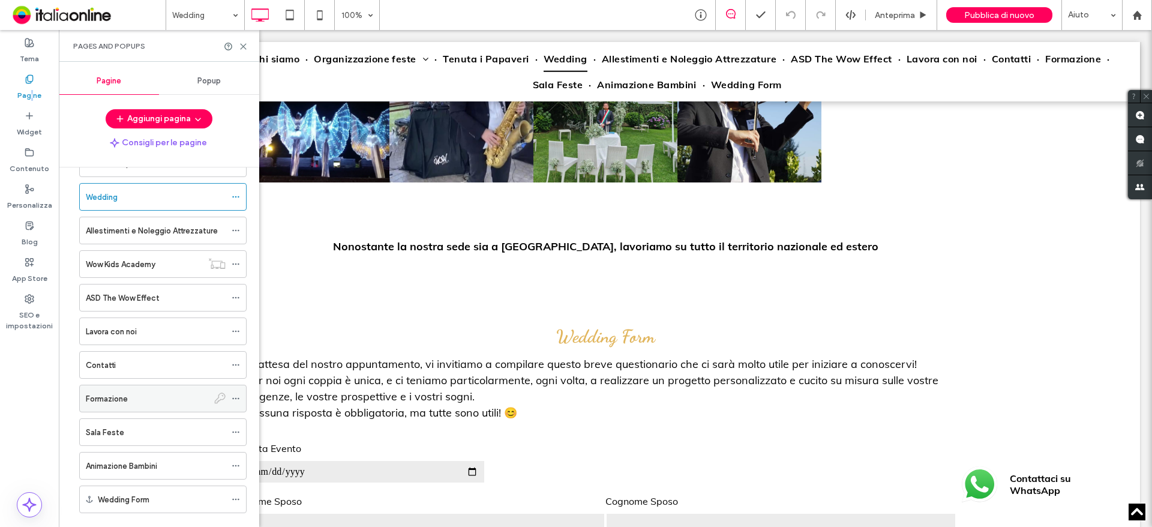
scroll to position [161, 0]
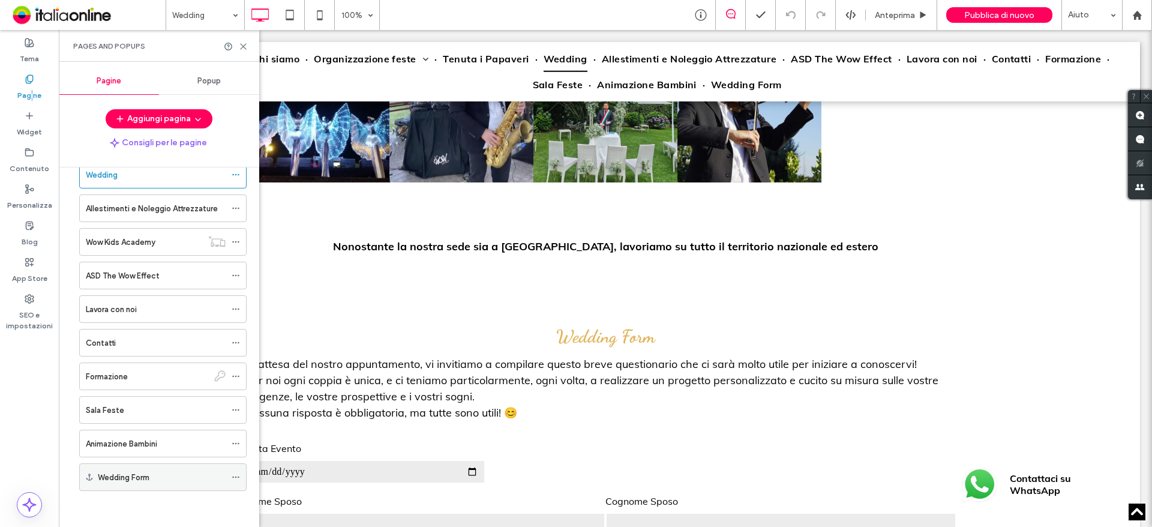
click at [235, 474] on icon at bounding box center [236, 477] width 8 height 8
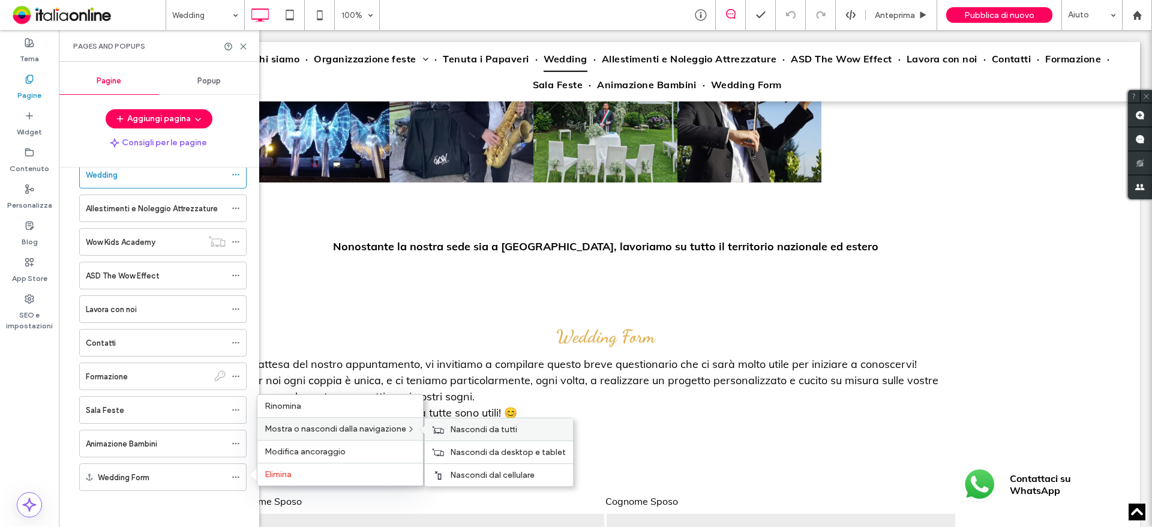
click at [465, 430] on span "Nascondi da tutti" at bounding box center [483, 429] width 67 height 10
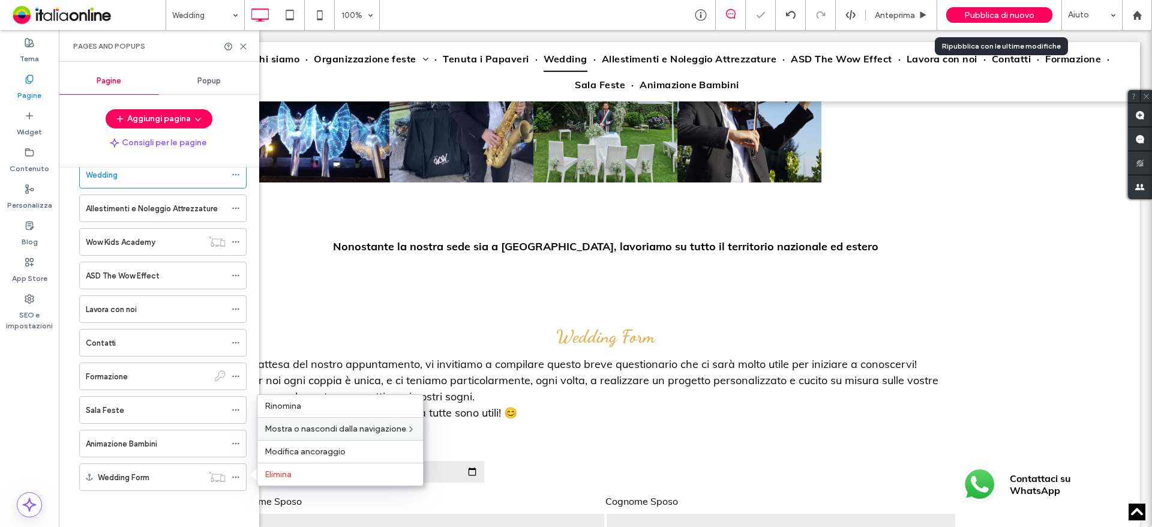
click at [1025, 9] on div "Pubblica di nuovo" at bounding box center [999, 15] width 106 height 16
